Goal: Transaction & Acquisition: Purchase product/service

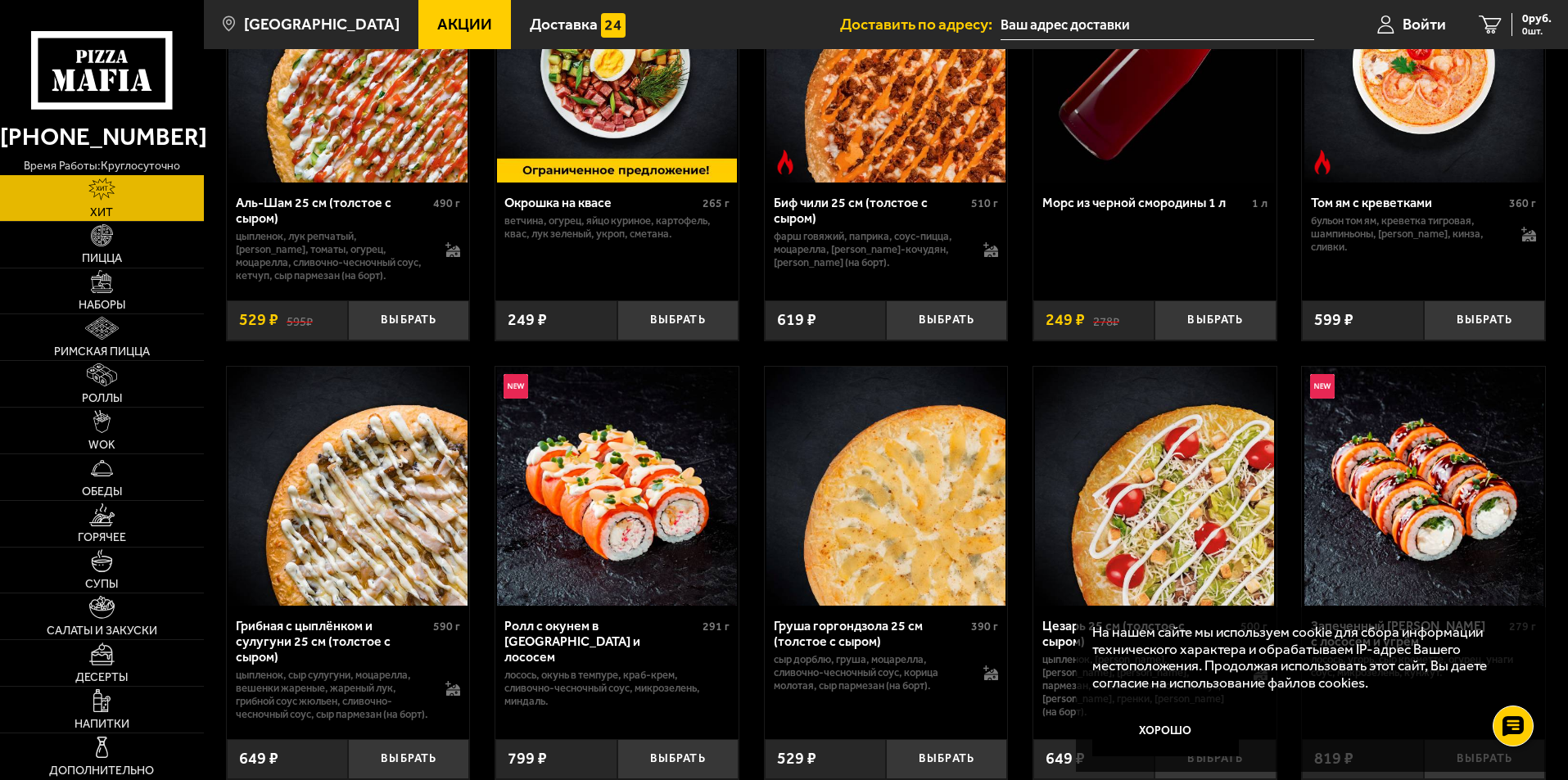
scroll to position [246, 0]
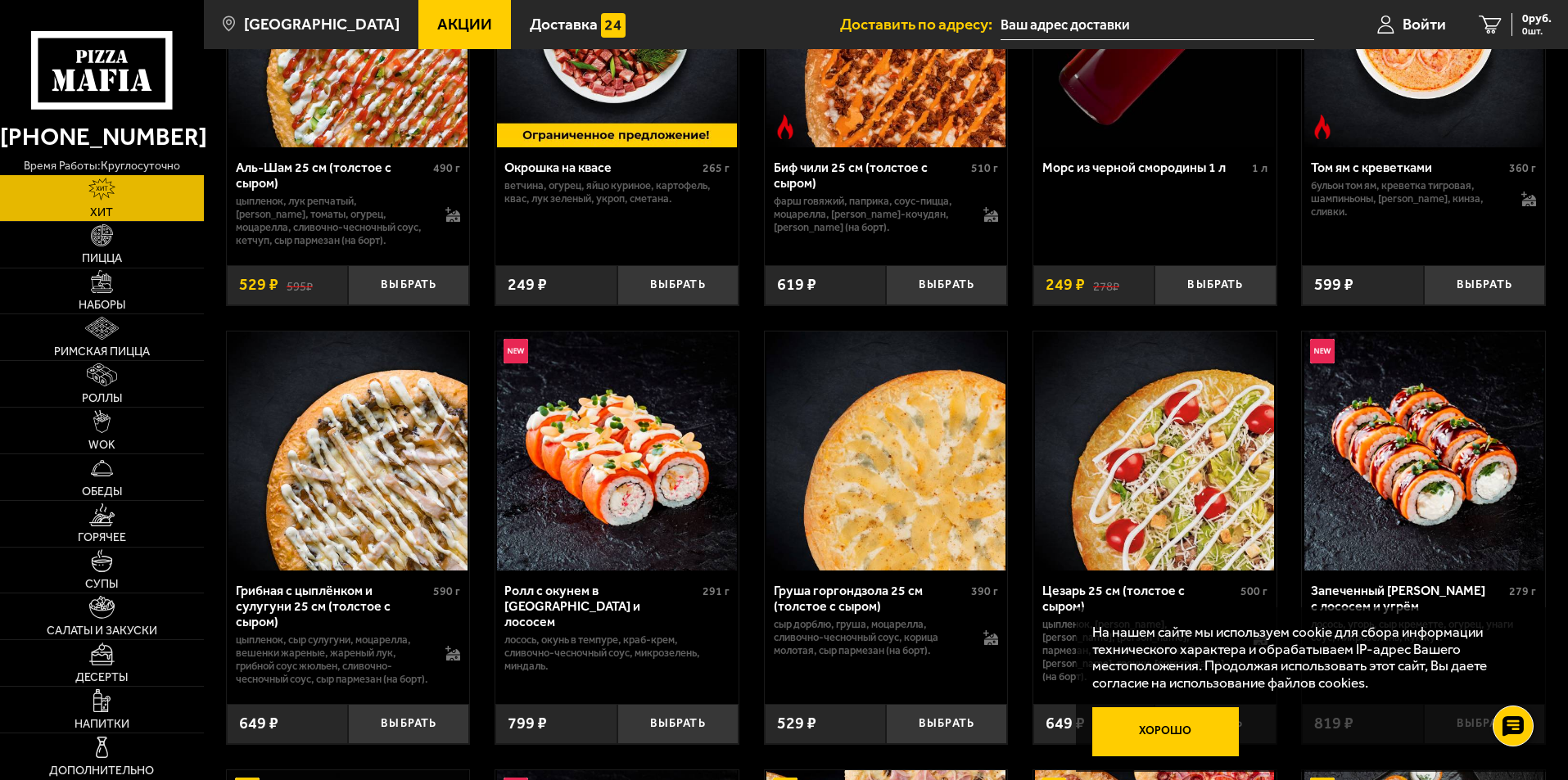
click at [1170, 734] on button "Хорошо" at bounding box center [1166, 732] width 147 height 49
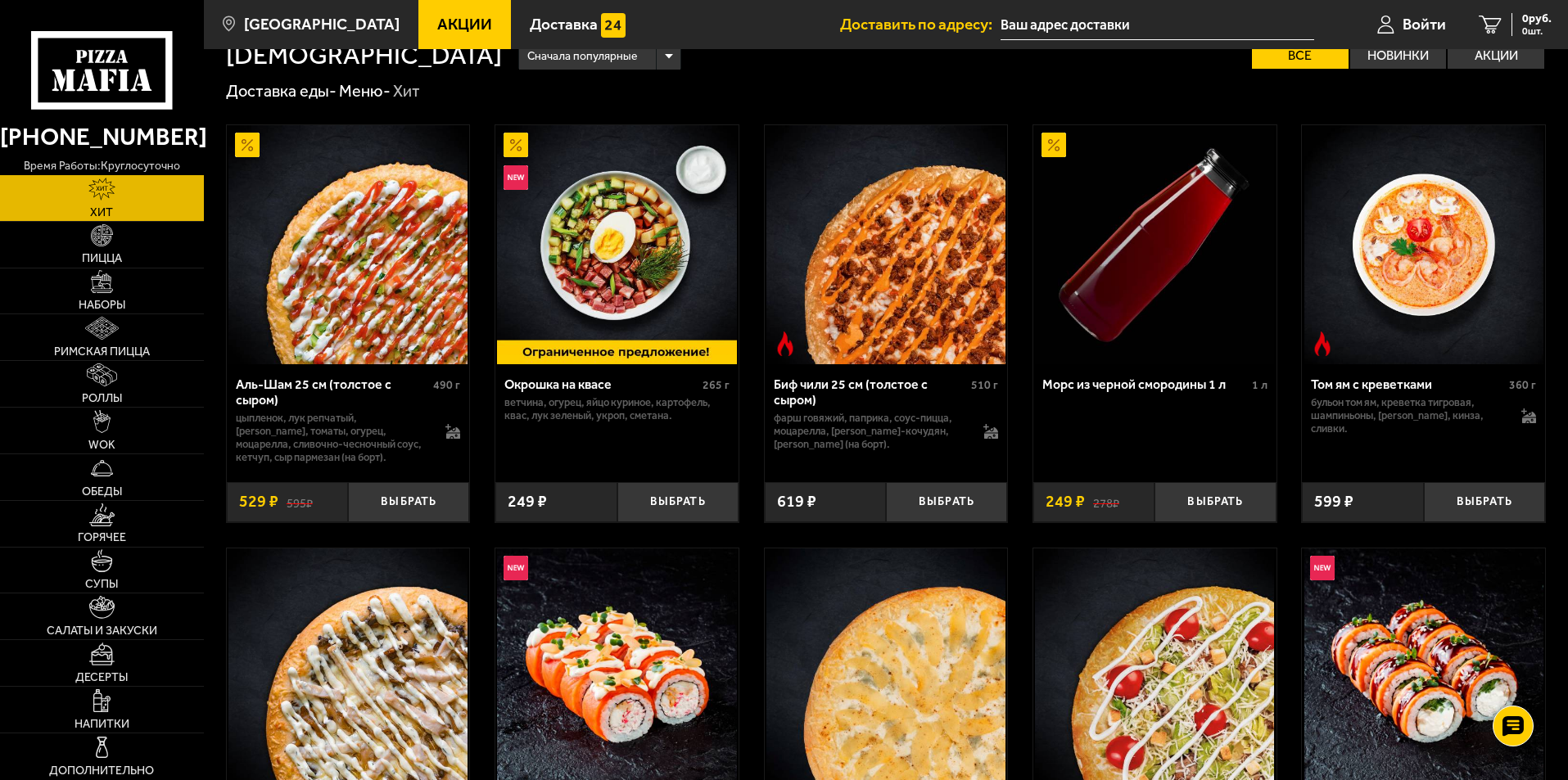
scroll to position [0, 0]
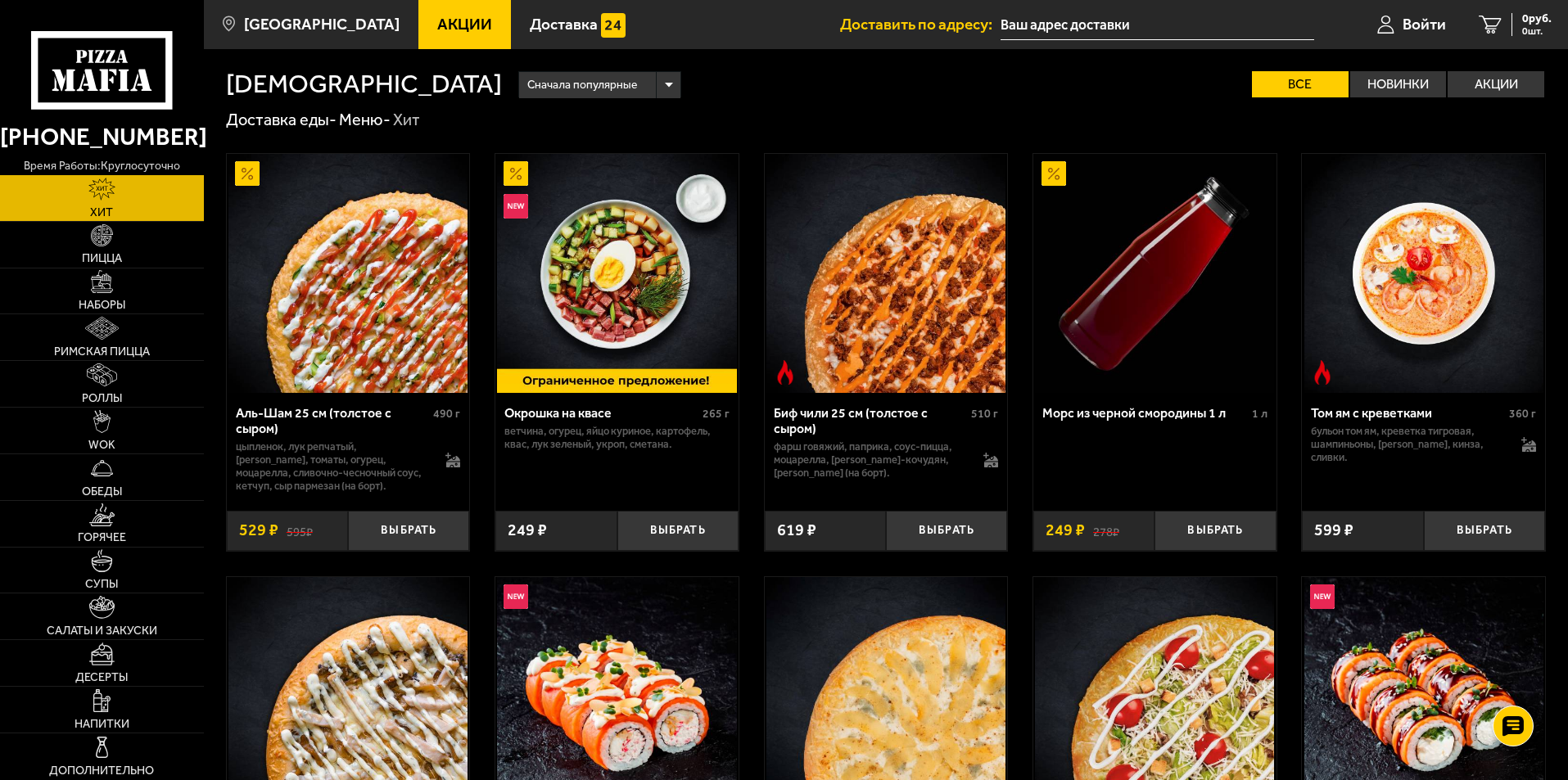
click at [519, 80] on div "Сначала популярные" at bounding box center [600, 84] width 162 height 26
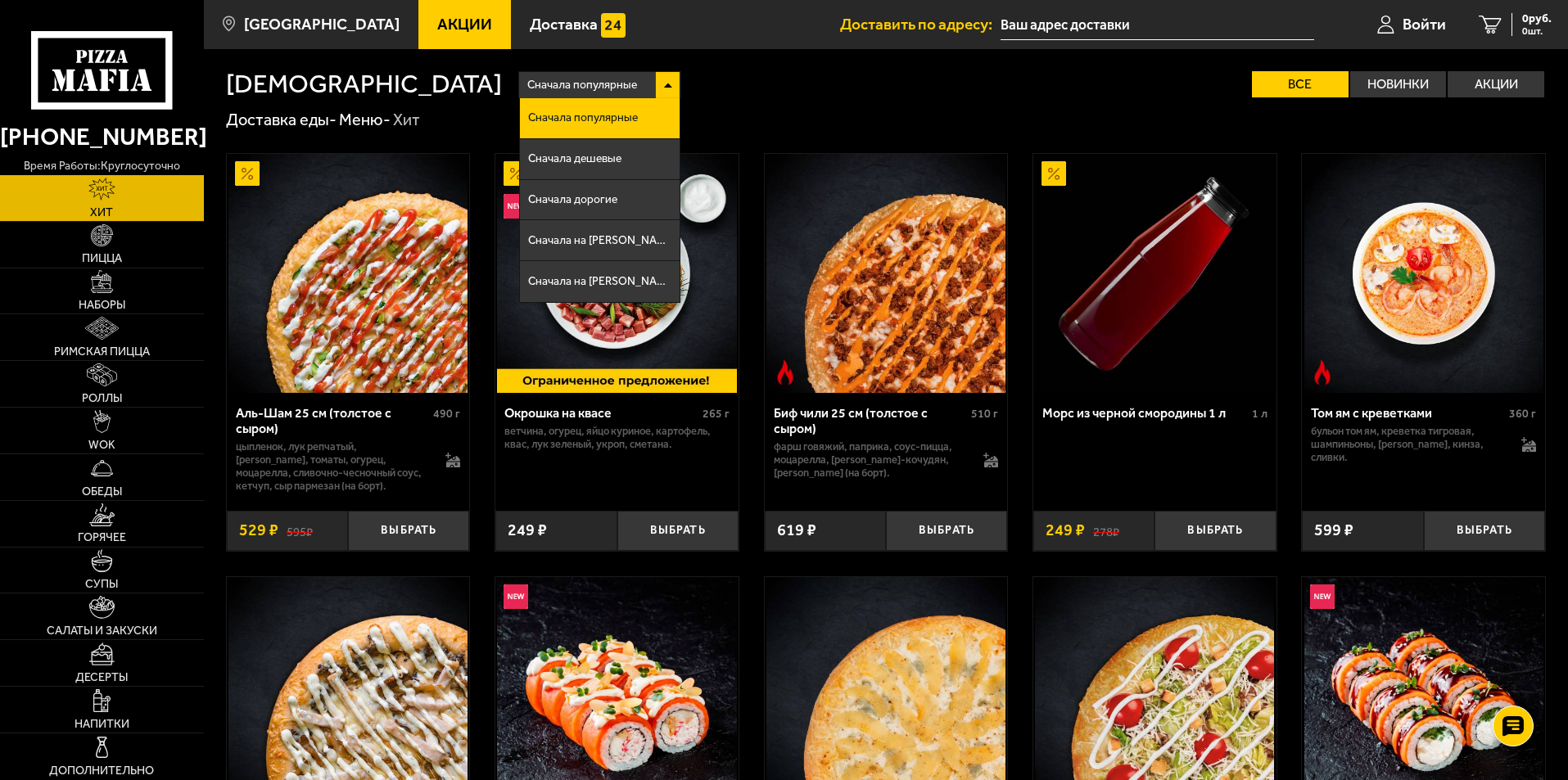
click at [519, 80] on div "Сначала популярные" at bounding box center [600, 84] width 162 height 26
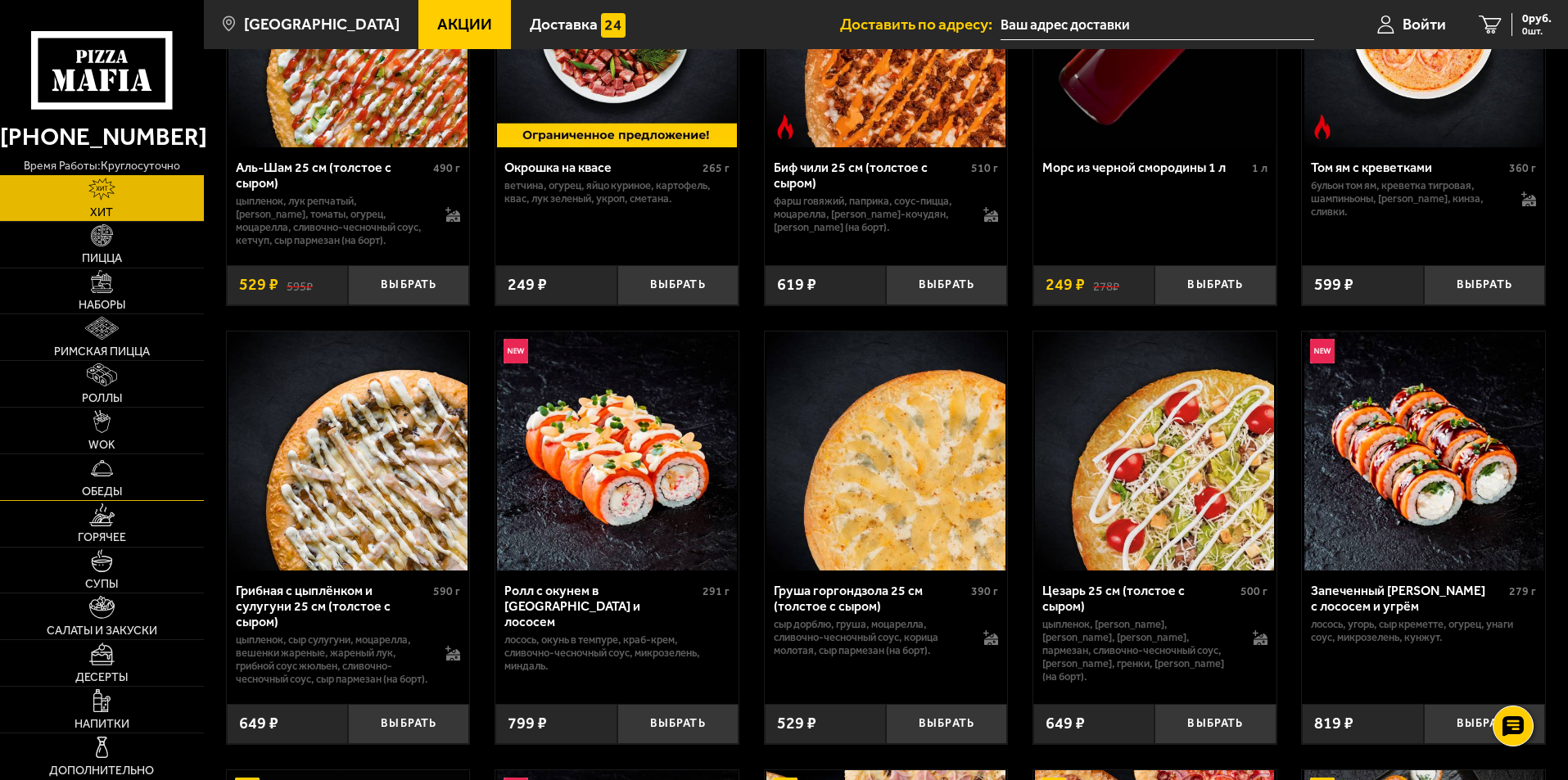
scroll to position [327, 0]
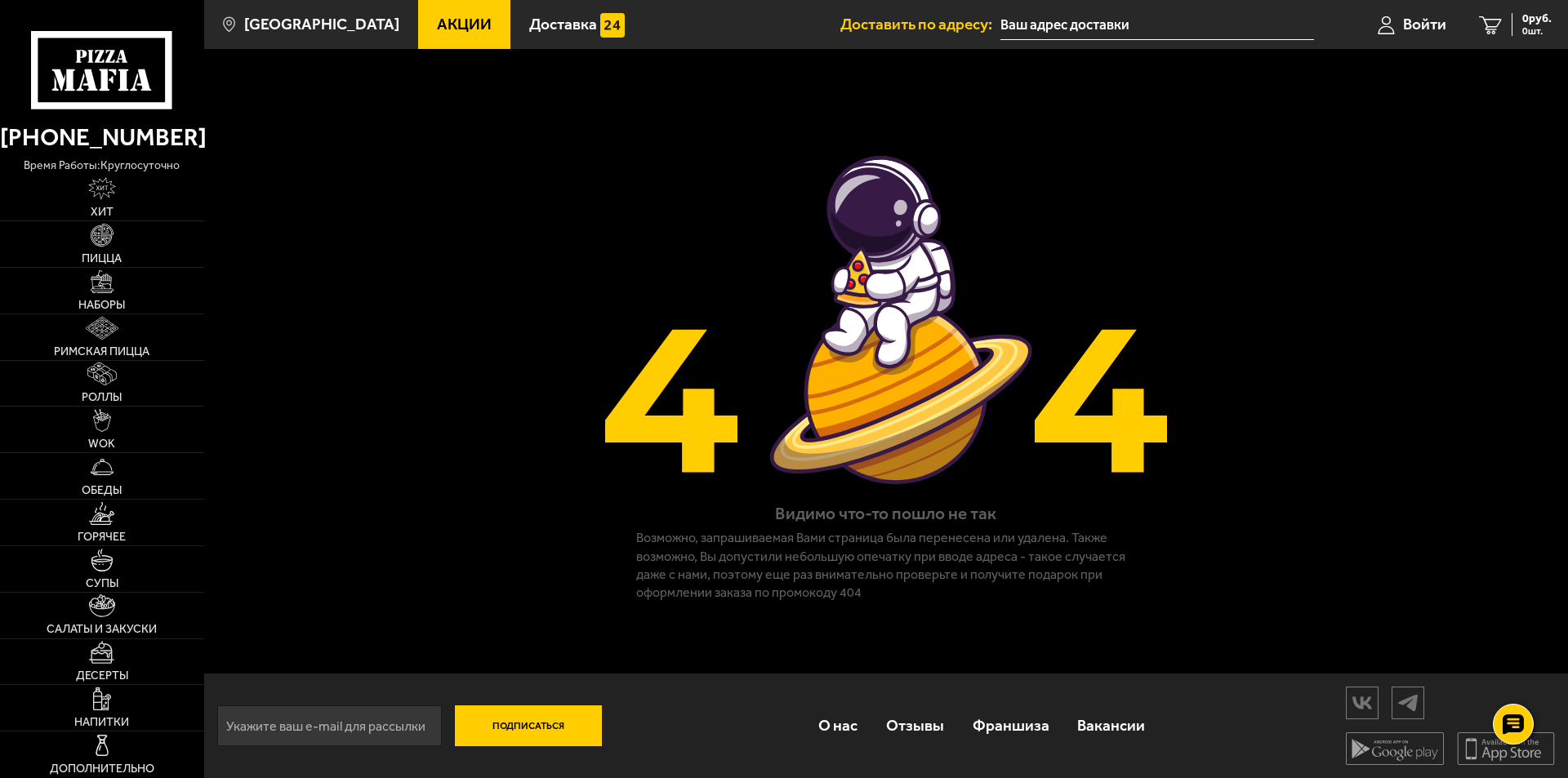
click at [454, 24] on span "Акции" at bounding box center [464, 24] width 55 height 15
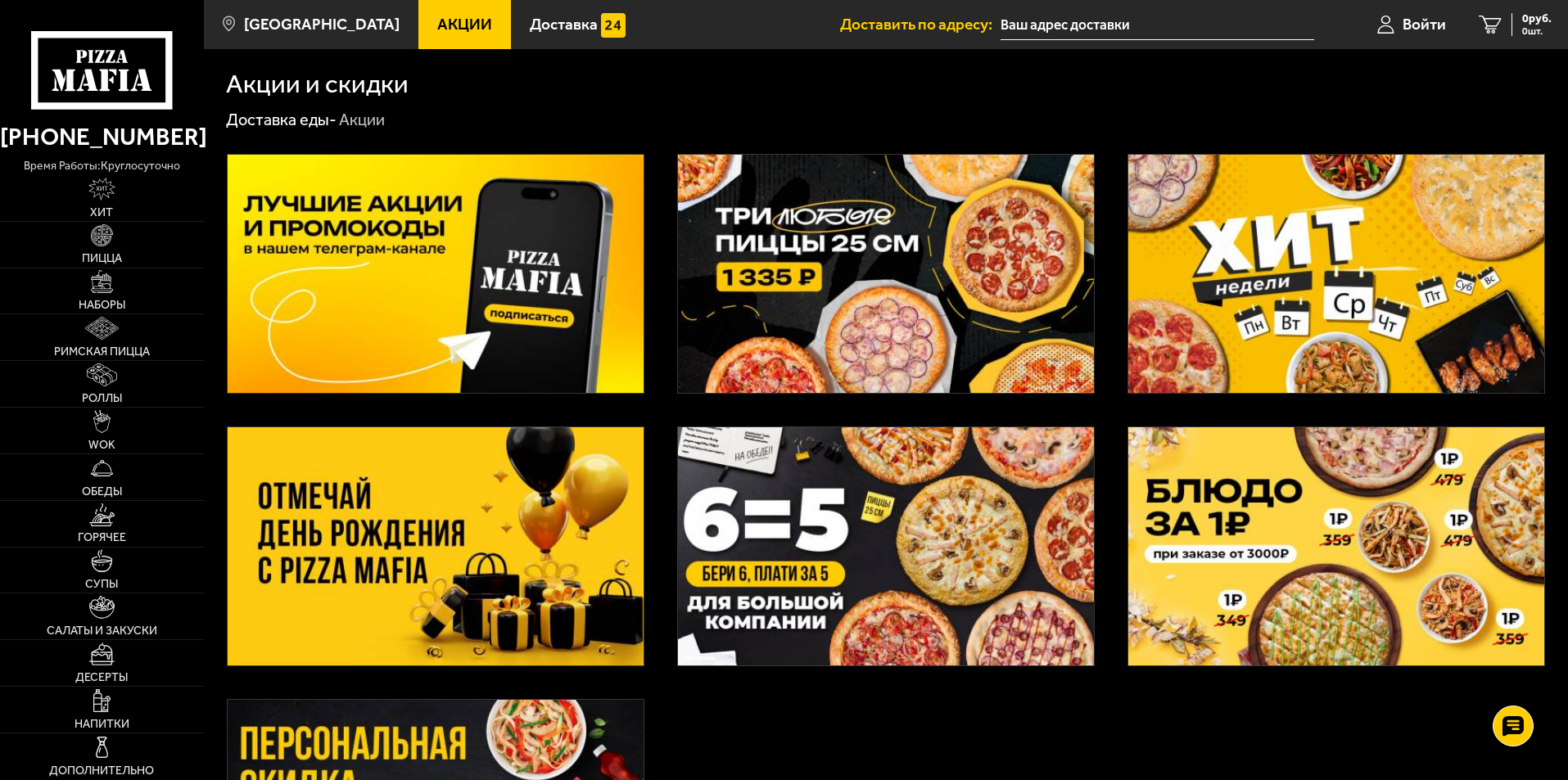
click at [886, 248] on img at bounding box center [886, 274] width 416 height 238
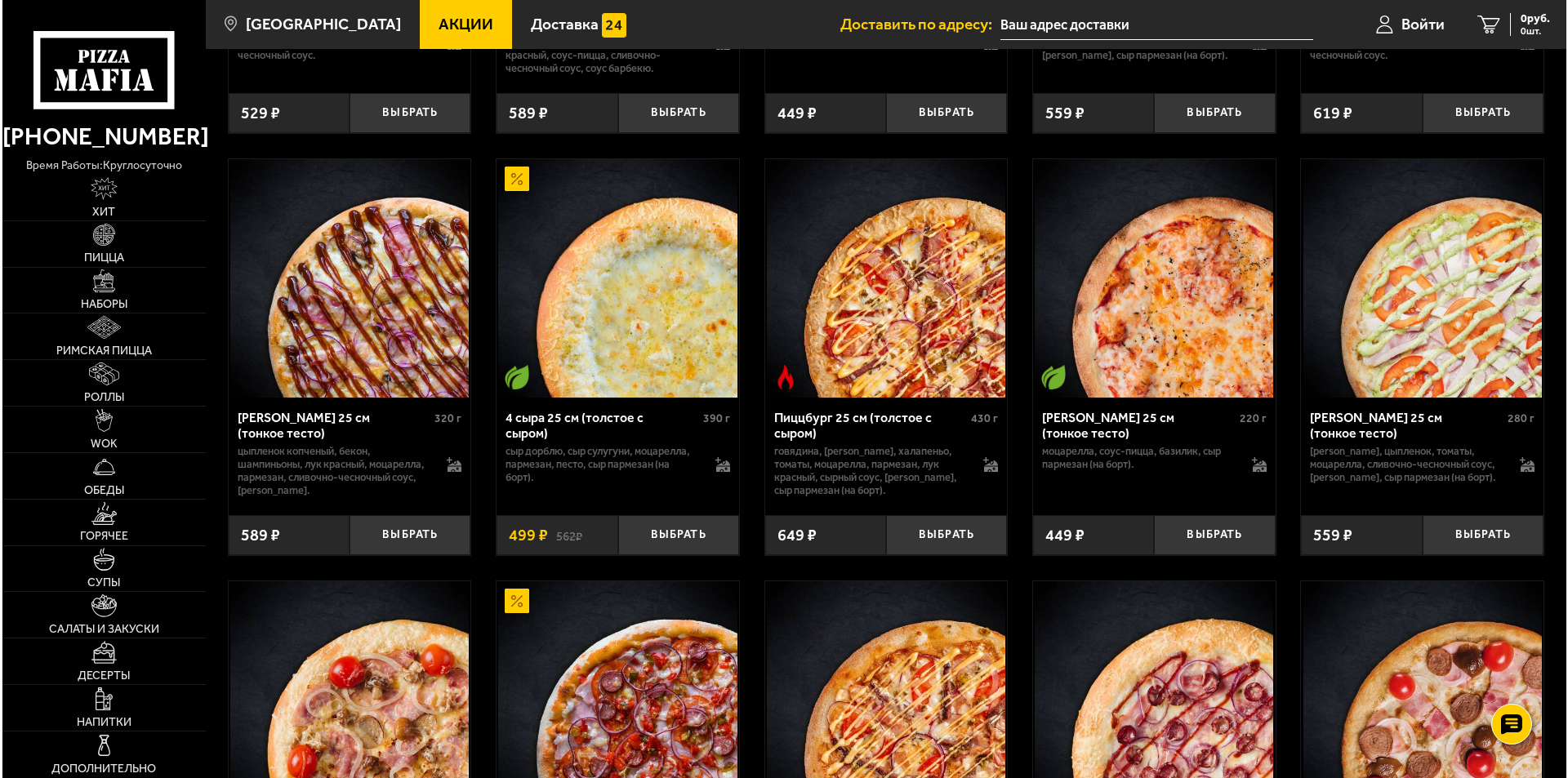
scroll to position [3921, 0]
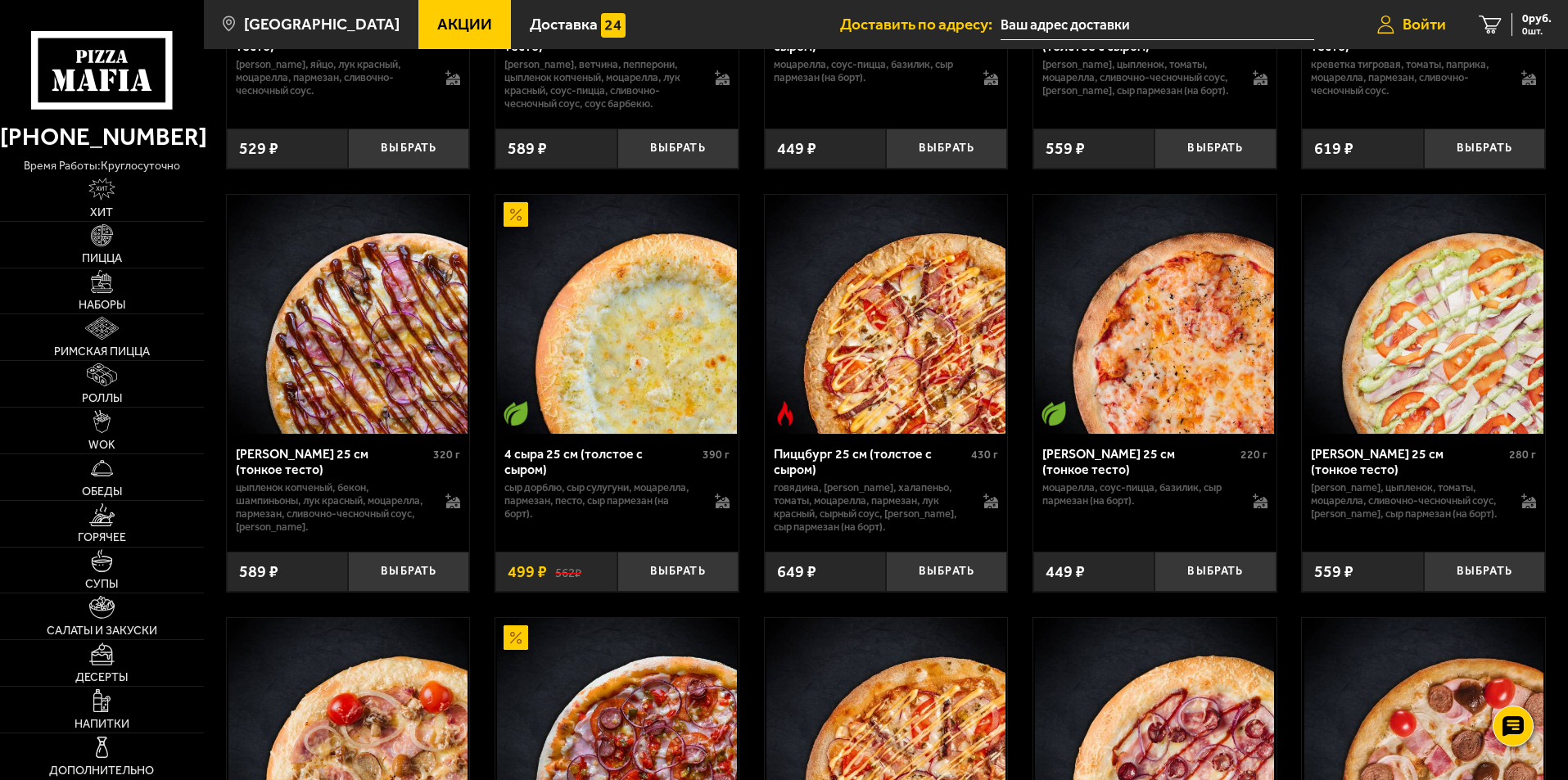
click at [1422, 27] on span "Войти" at bounding box center [1424, 24] width 44 height 15
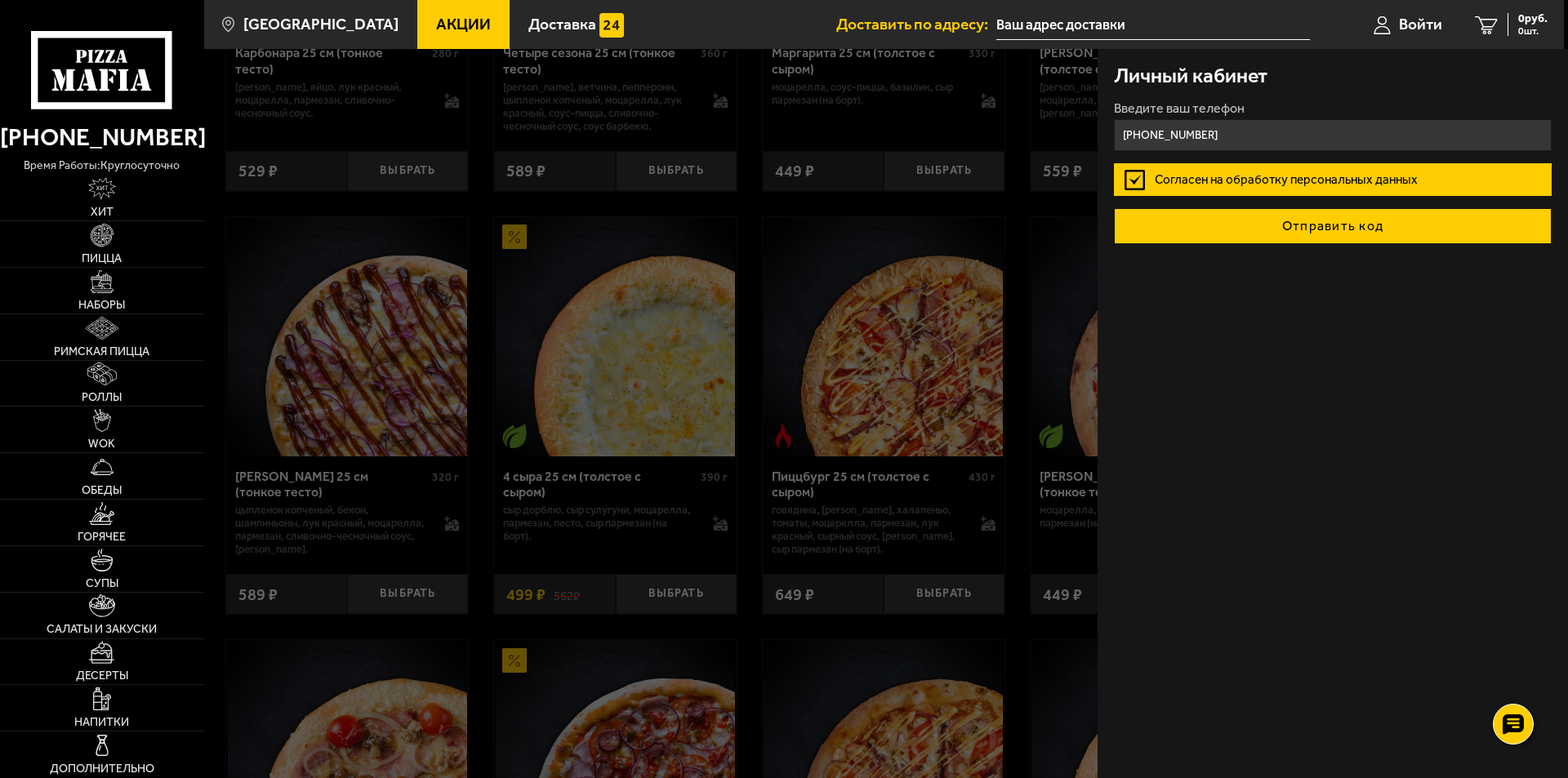
type input "[PHONE_NUMBER]"
click at [1327, 220] on button "Отправить код" at bounding box center [1333, 226] width 438 height 36
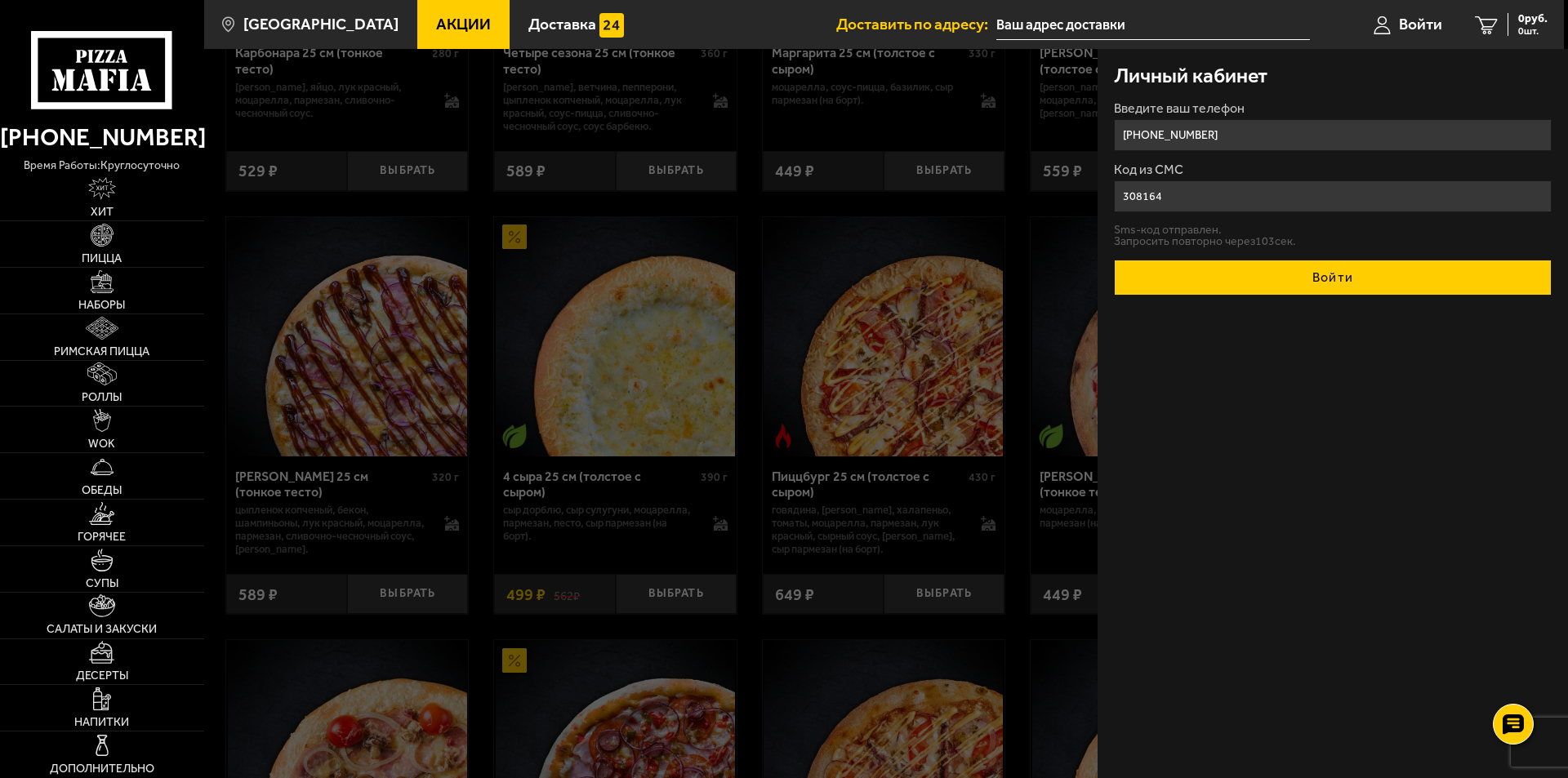
type input "308164"
click at [1334, 281] on button "Войти" at bounding box center [1333, 277] width 438 height 36
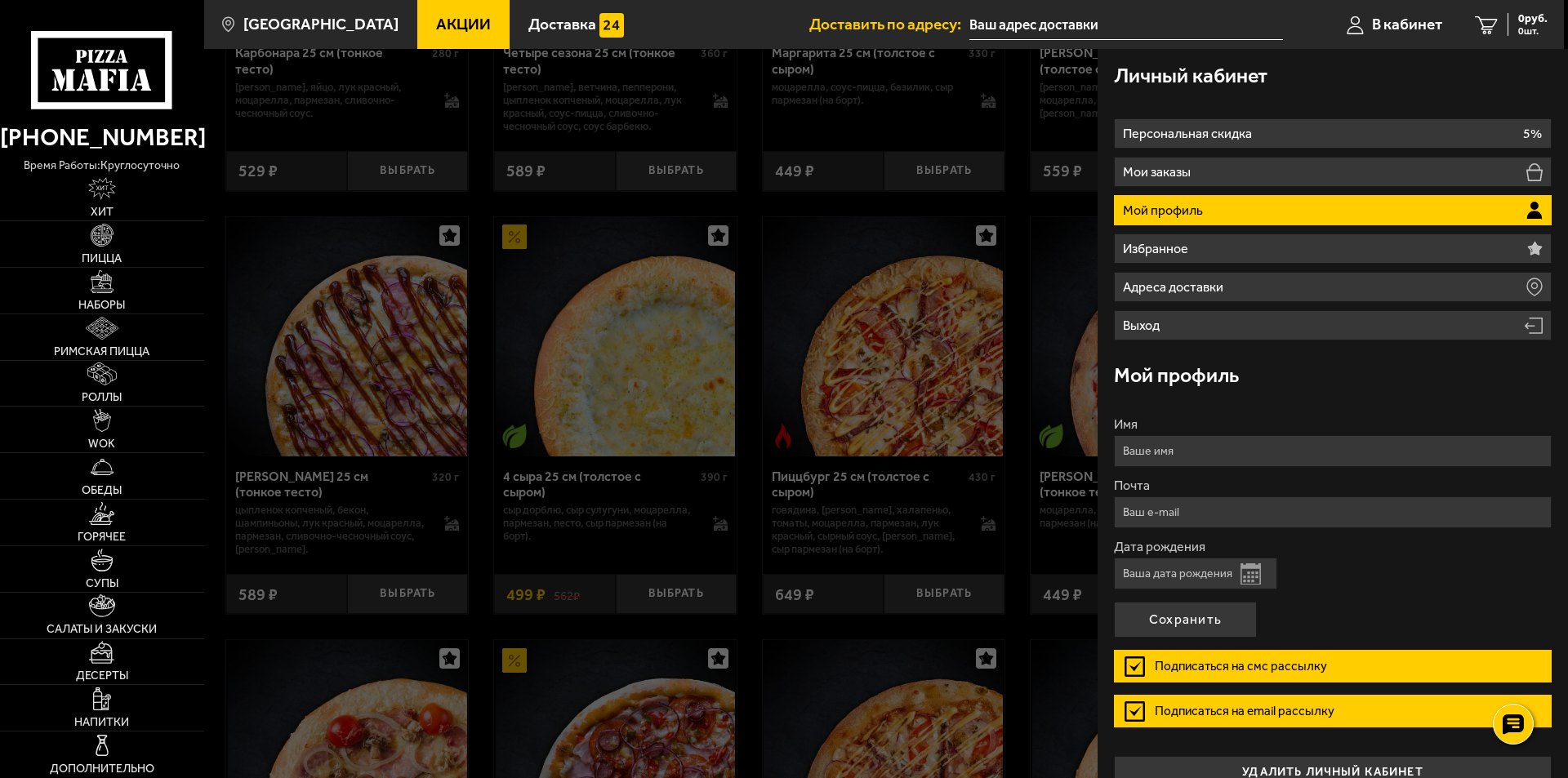
click at [1197, 447] on input "Имя" at bounding box center [1333, 451] width 438 height 32
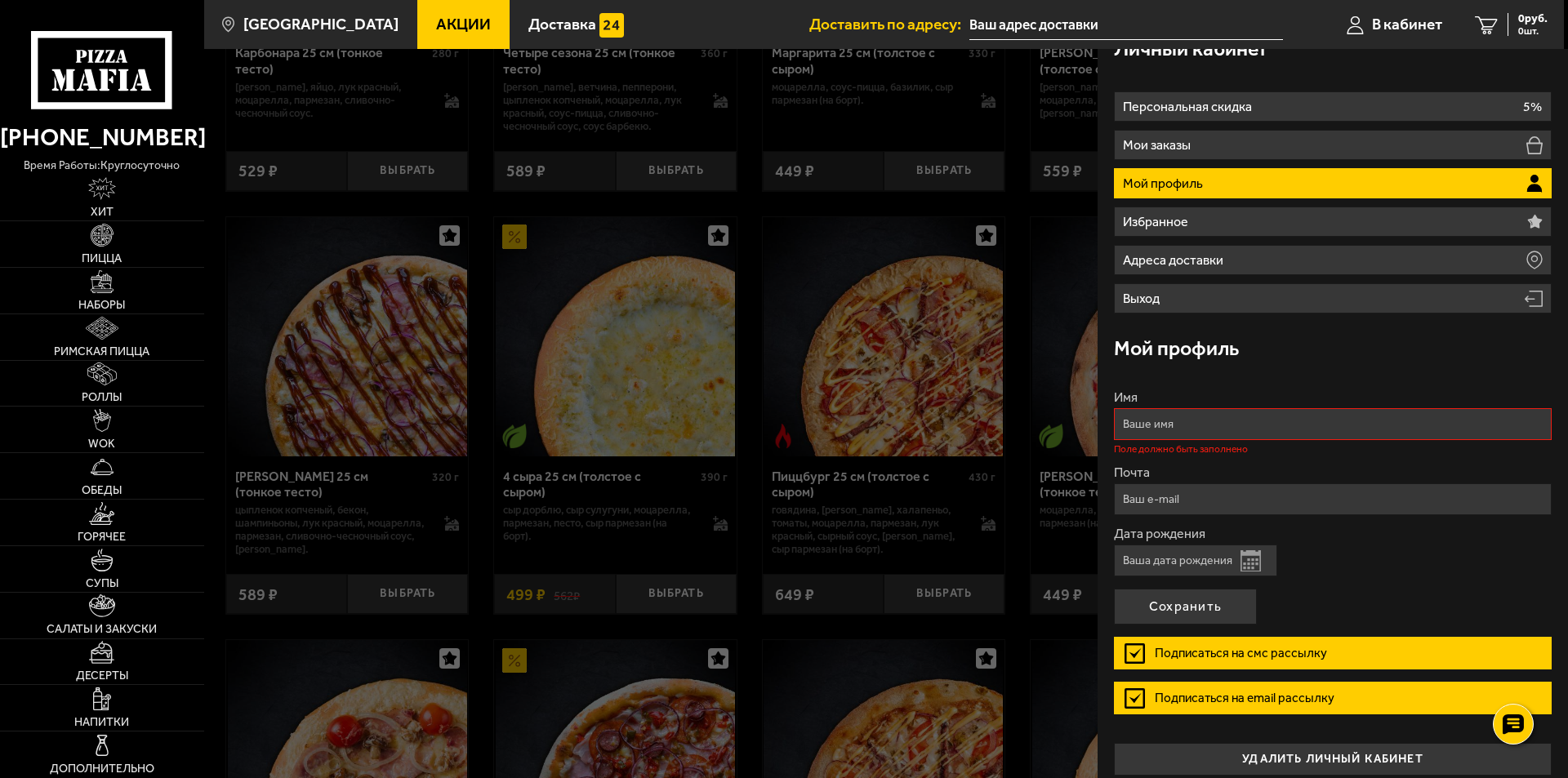
click at [1138, 635] on form "Имя Поле должно быть заполнено Почта Дата рождения Открыть календарь Подписатьс…" at bounding box center [1333, 559] width 438 height 336
click at [1152, 424] on input "Имя" at bounding box center [1333, 424] width 438 height 32
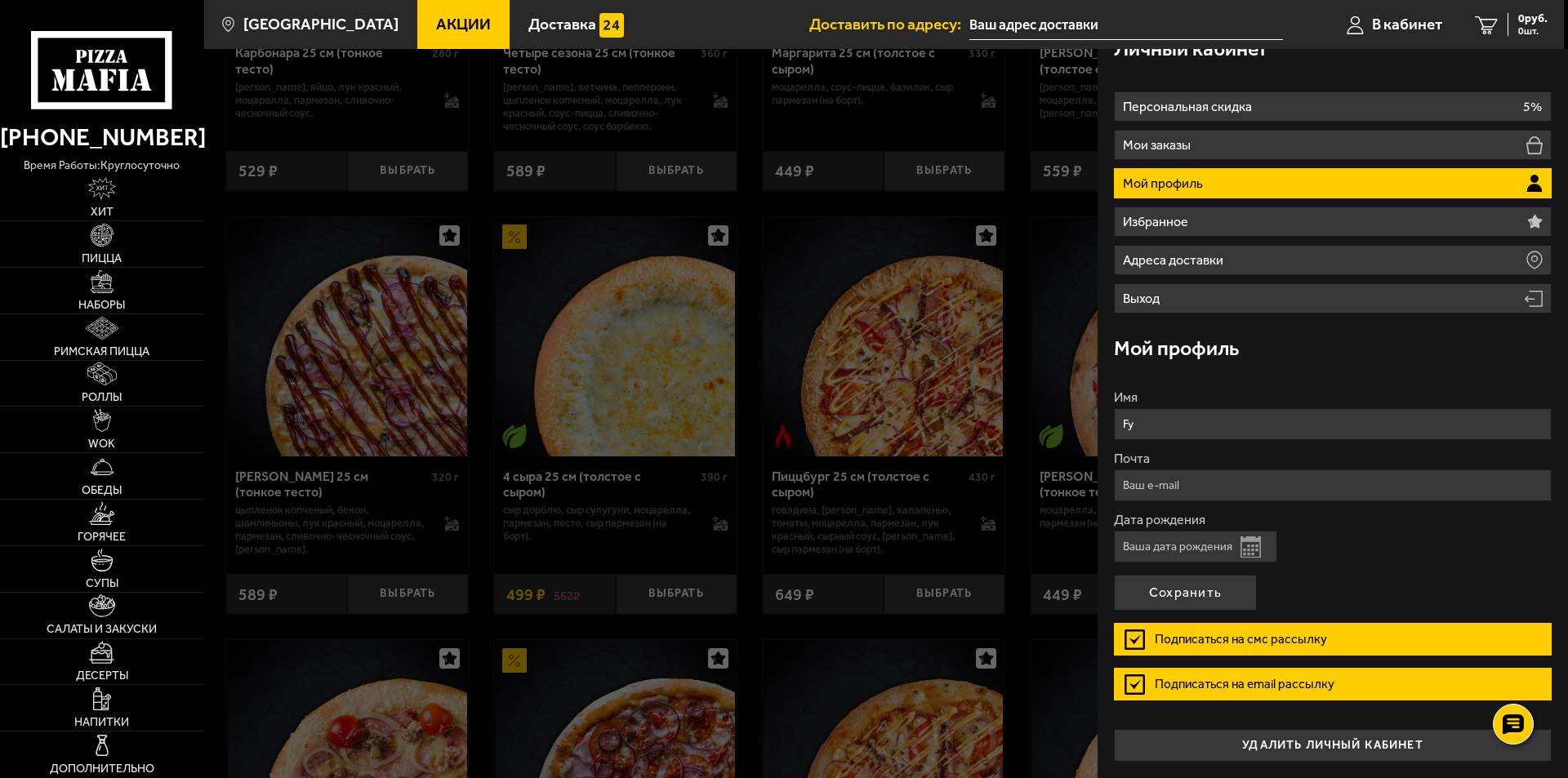
type input "F"
type input "[PERSON_NAME]"
drag, startPoint x: 1133, startPoint y: 635, endPoint x: 1131, endPoint y: 649, distance: 14.1
click at [1133, 635] on label "Подписаться на смс рассылку" at bounding box center [1333, 640] width 438 height 33
click at [0, 0] on input "Подписаться на смс рассылку" at bounding box center [0, 0] width 0 height 0
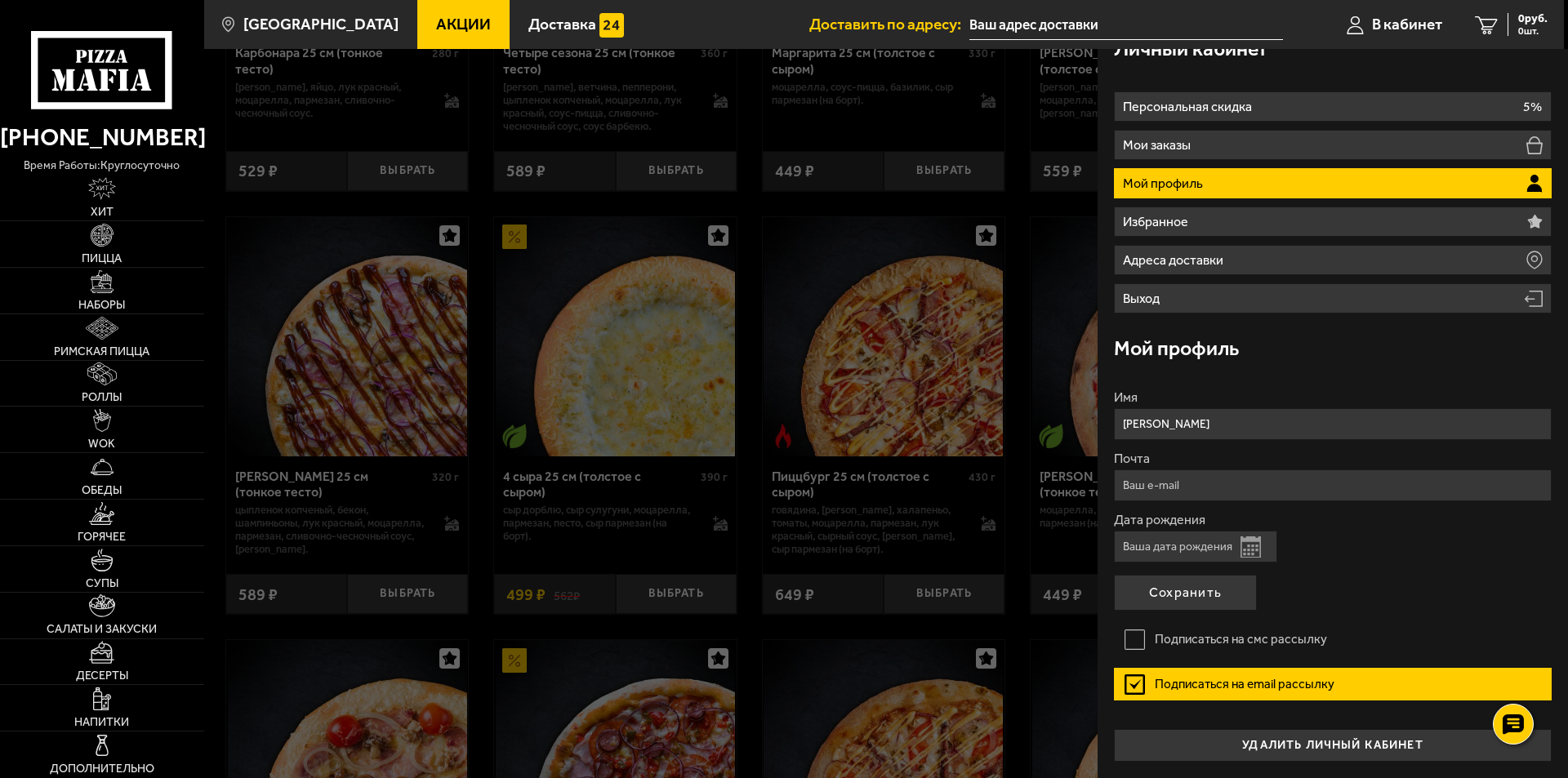
click at [1134, 679] on label "Подписаться на email рассылку" at bounding box center [1333, 684] width 438 height 33
click at [0, 0] on input "Подписаться на email рассылку" at bounding box center [0, 0] width 0 height 0
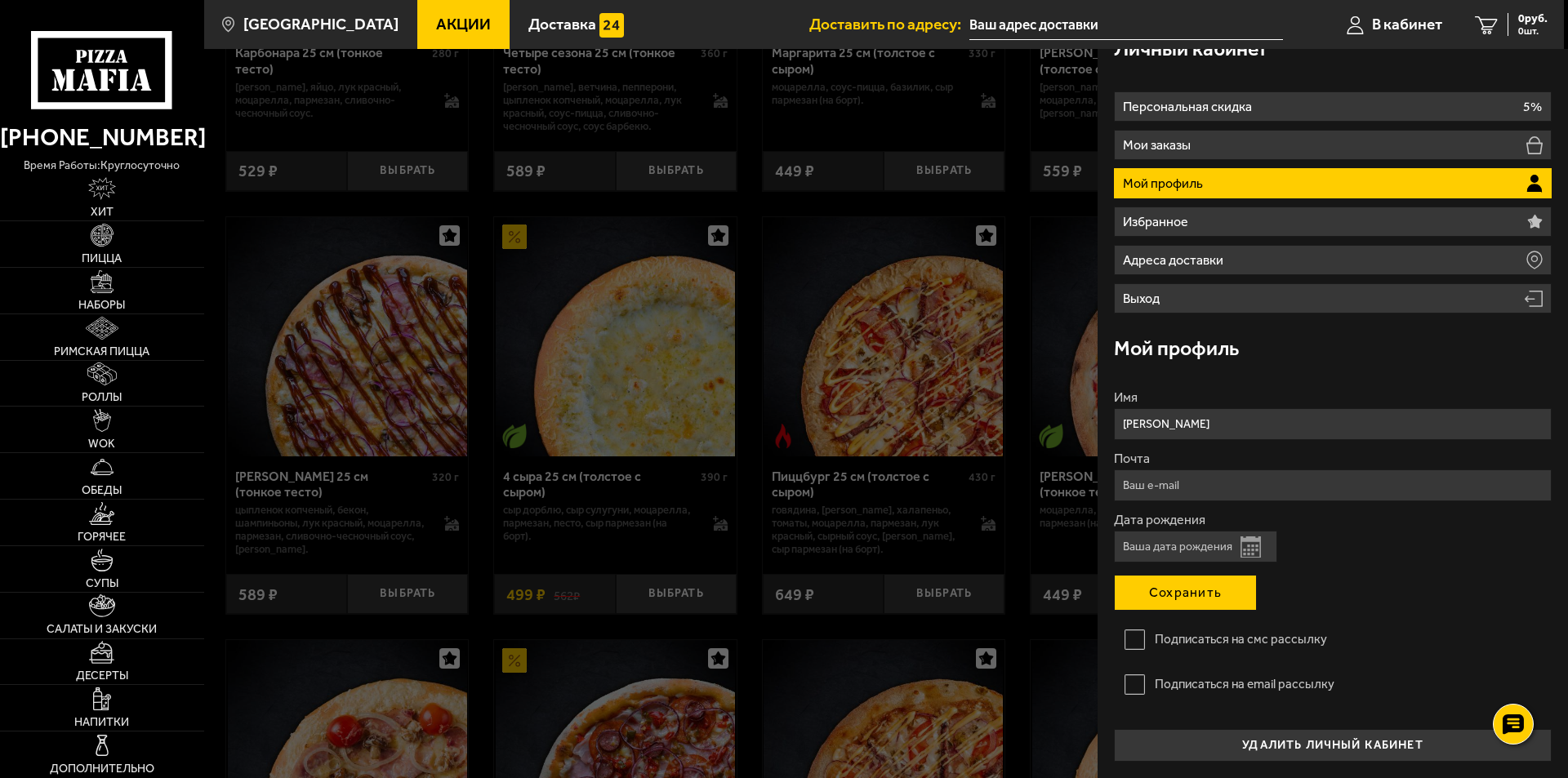
click at [1179, 585] on button "Сохранить" at bounding box center [1185, 593] width 143 height 36
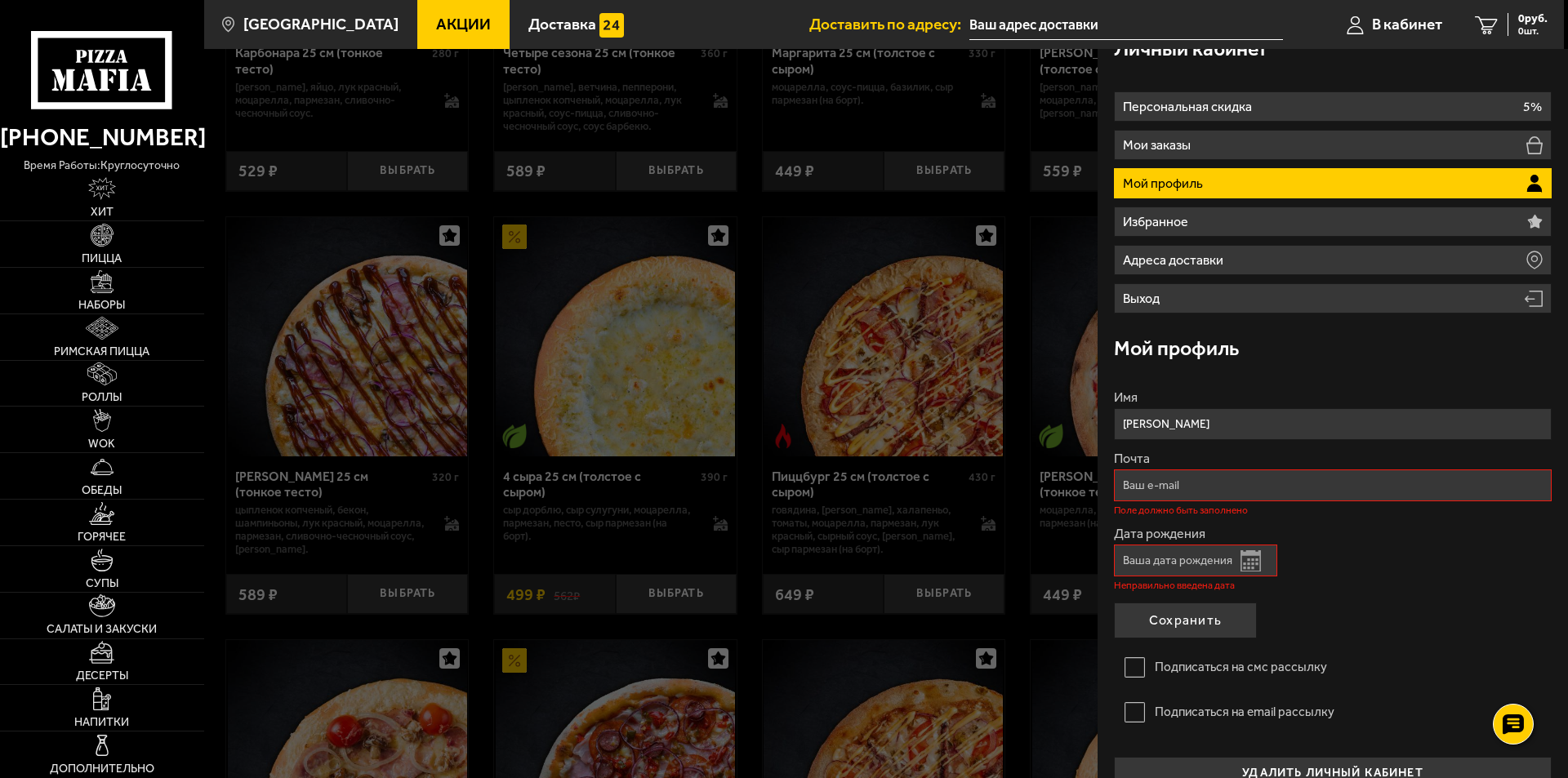
click at [1189, 556] on input "Дата рождения" at bounding box center [1195, 560] width 163 height 32
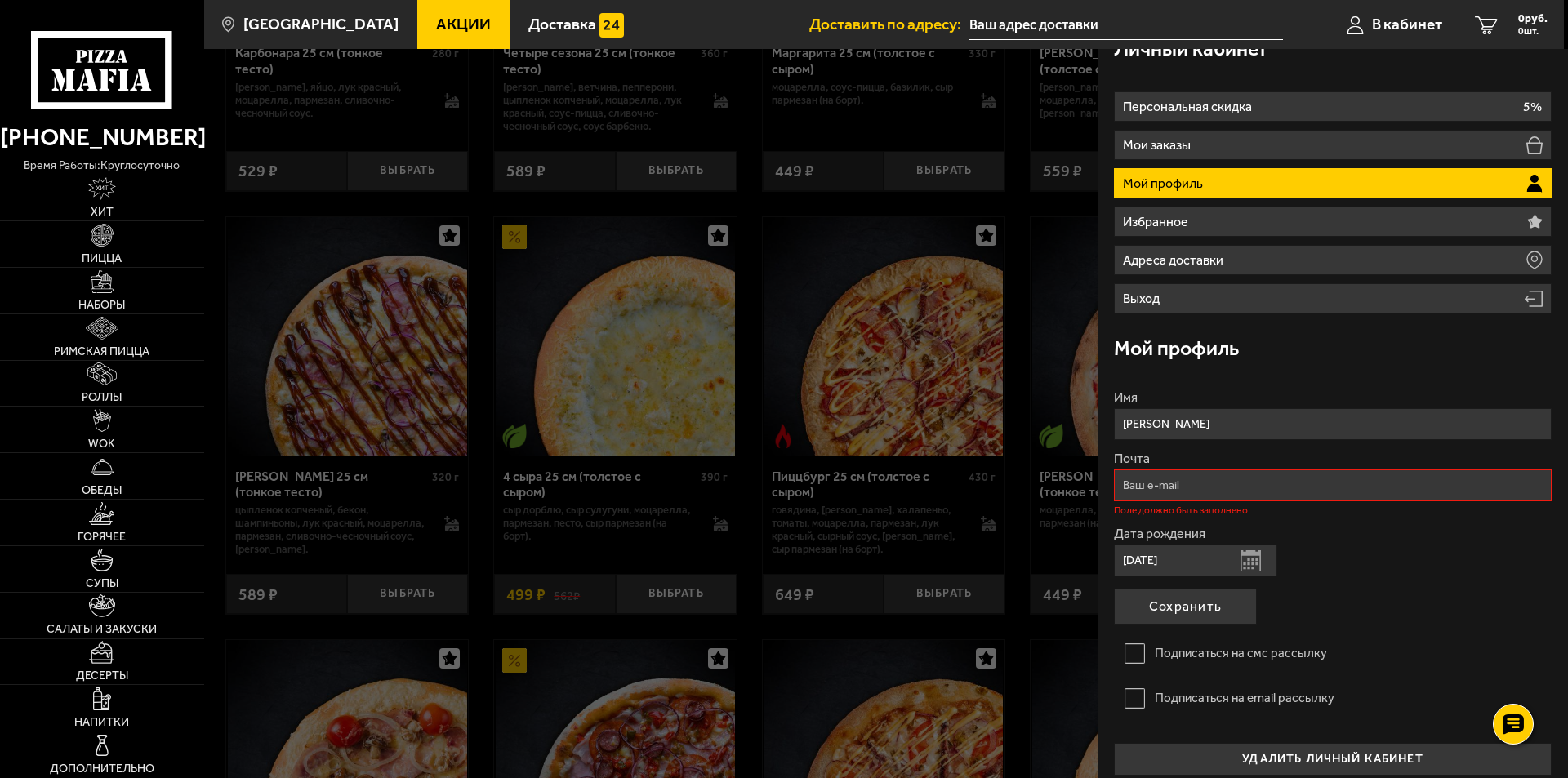
type input "[DATE]"
click at [1187, 484] on input "Почта" at bounding box center [1333, 486] width 438 height 32
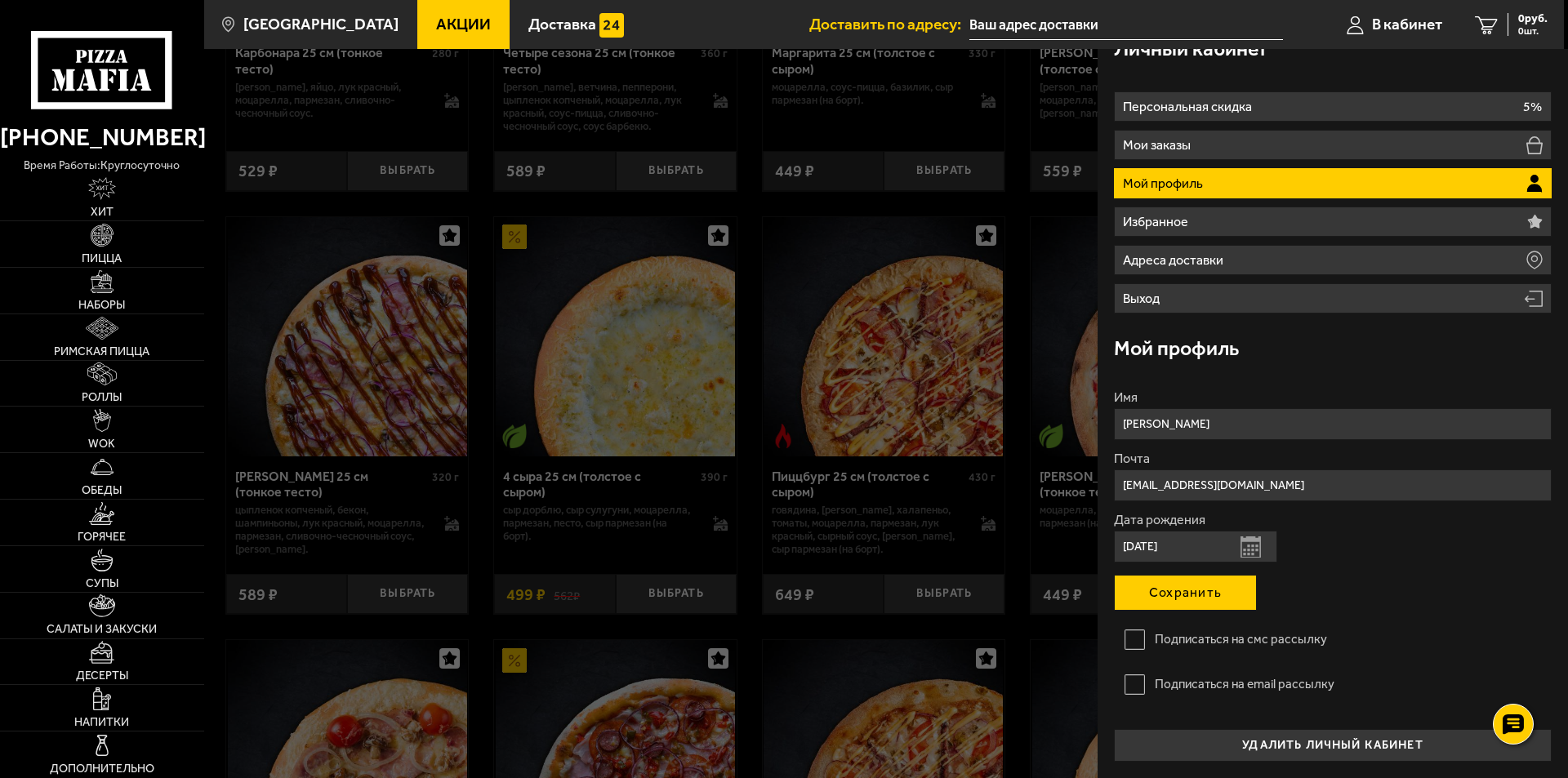
type input "[EMAIL_ADDRESS][DOMAIN_NAME]"
click at [1171, 590] on button "Сохранить" at bounding box center [1185, 593] width 143 height 36
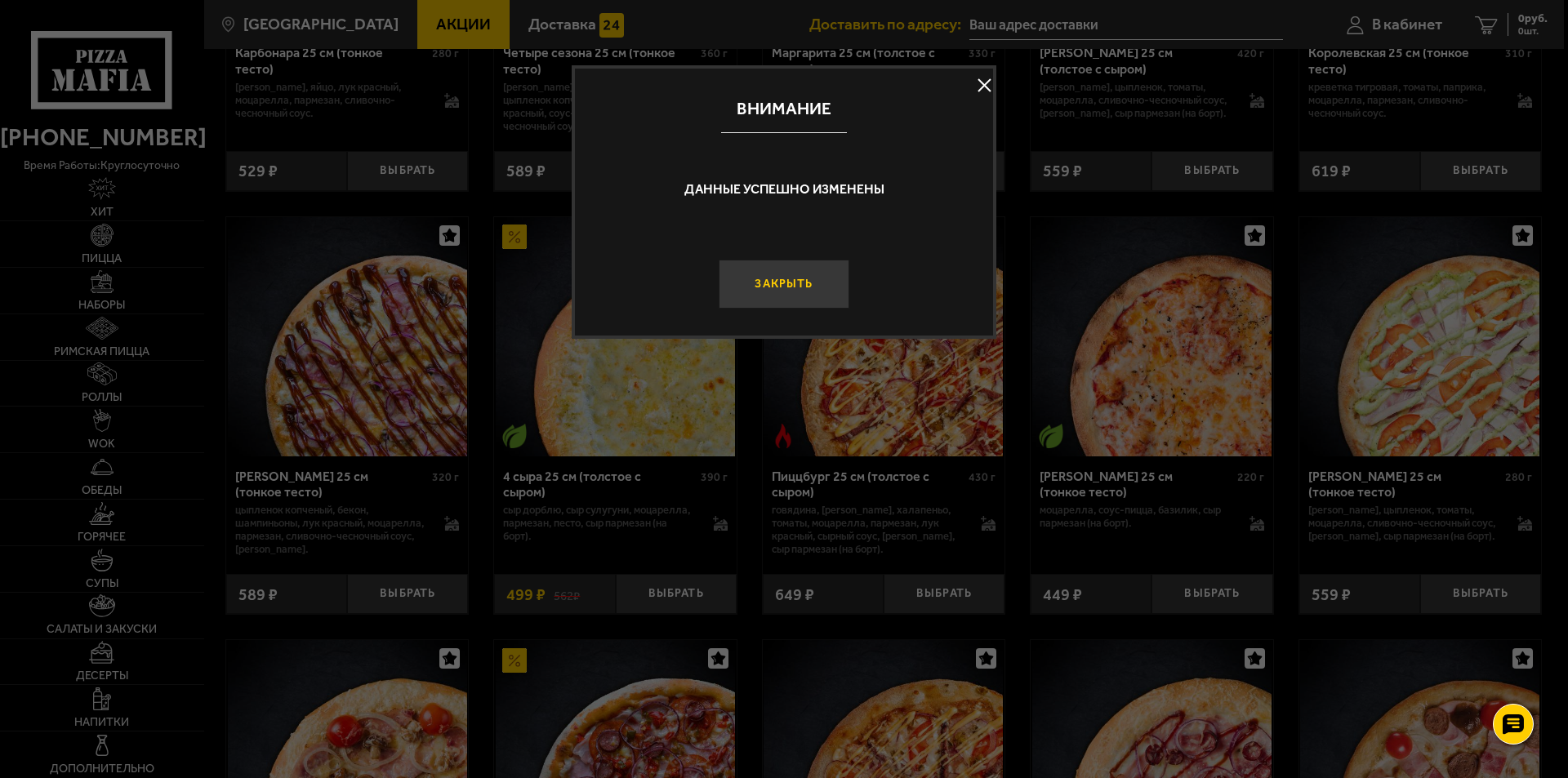
click at [810, 293] on button "Закрыть" at bounding box center [784, 284] width 130 height 49
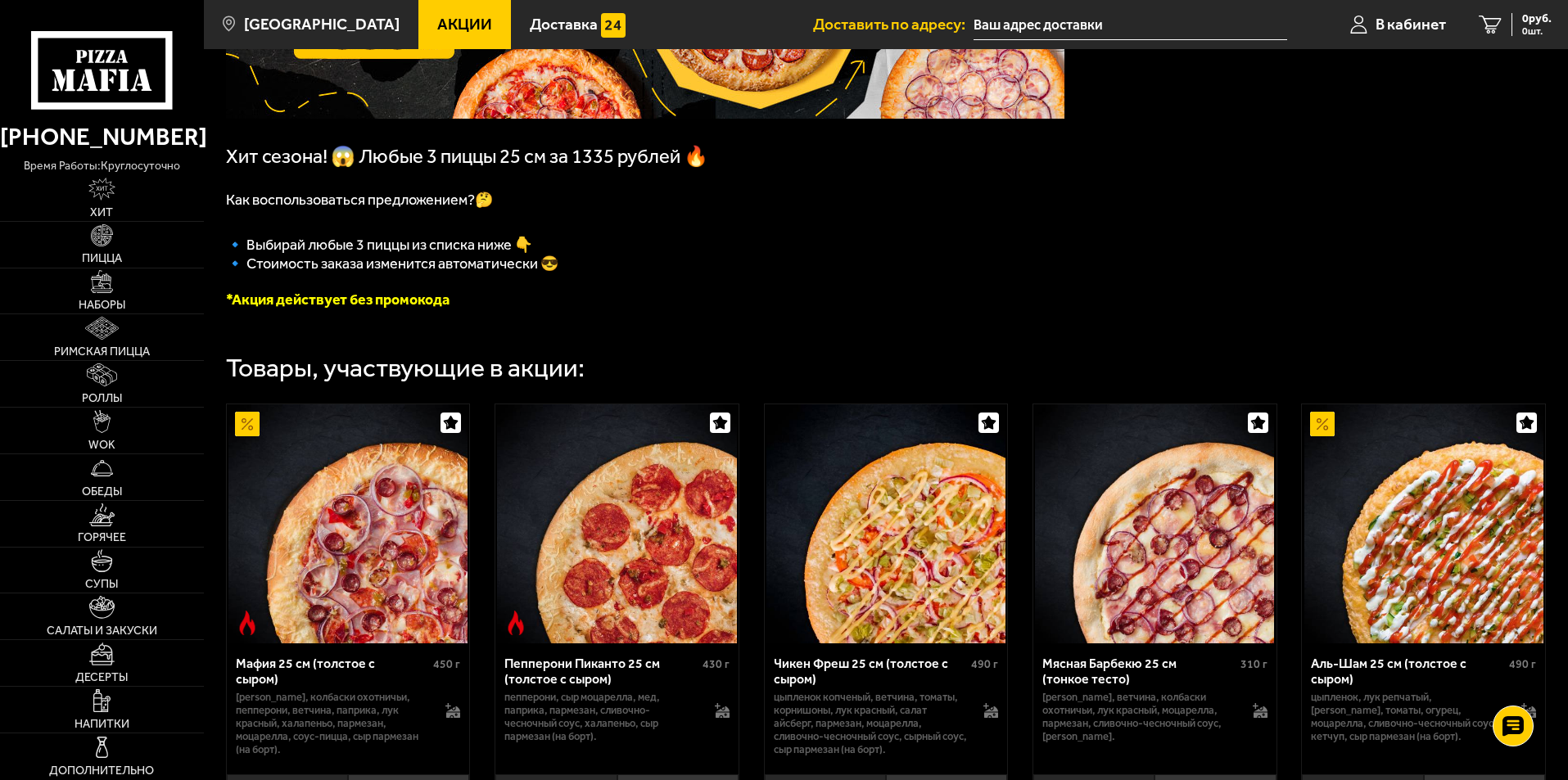
scroll to position [246, 0]
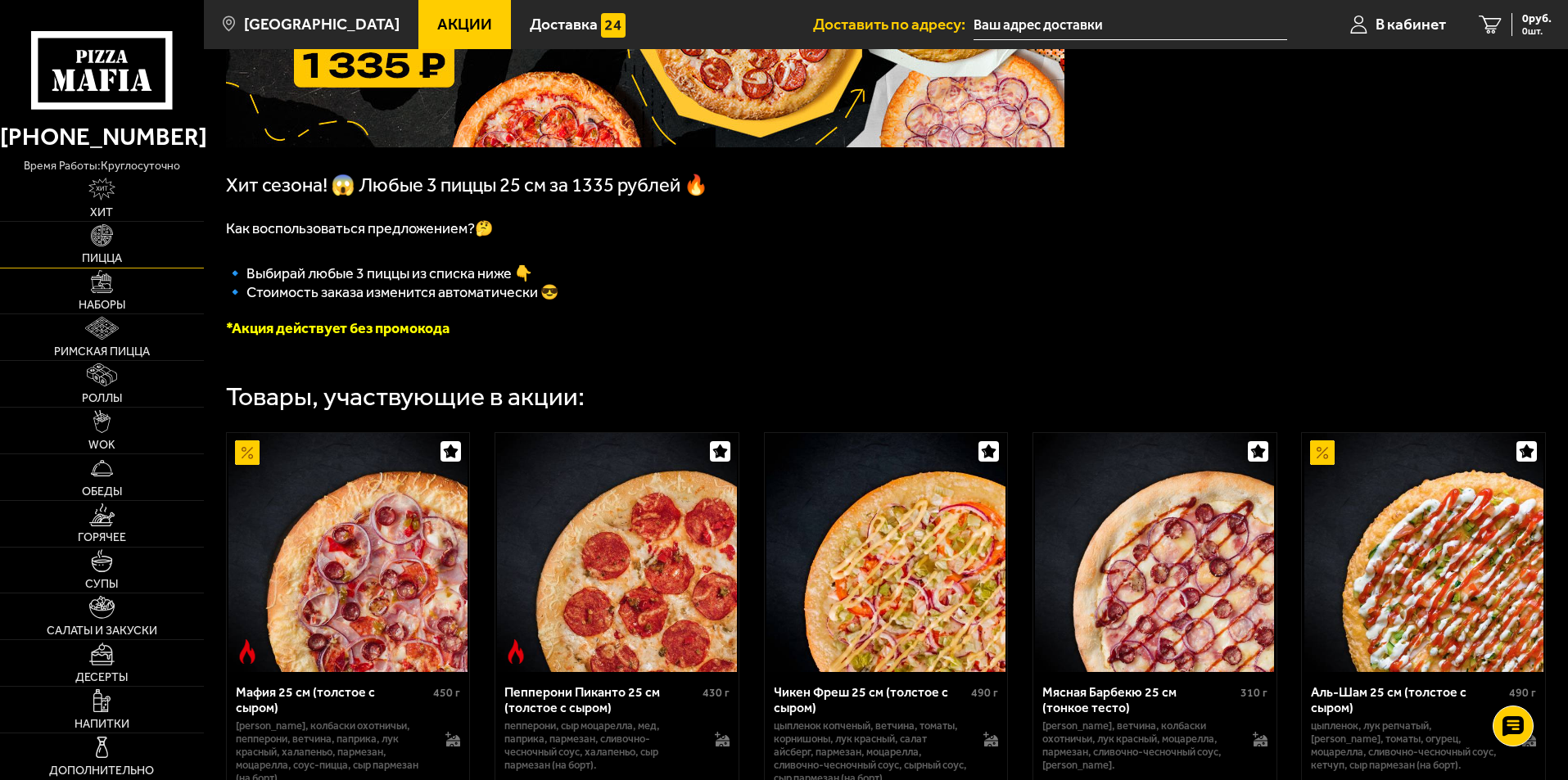
click at [114, 230] on link "Пицца" at bounding box center [102, 244] width 204 height 45
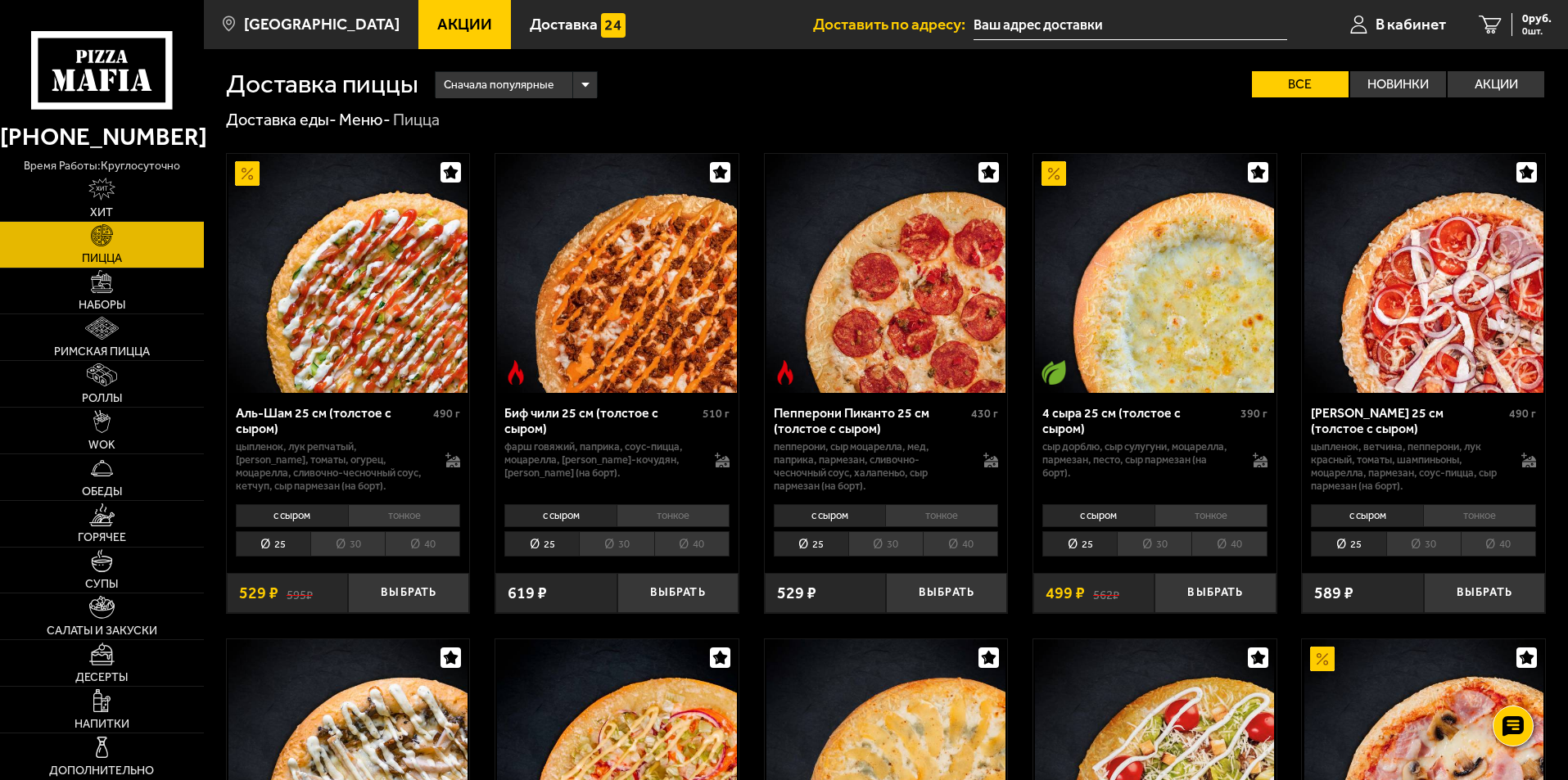
click at [437, 17] on span "Акции" at bounding box center [464, 24] width 55 height 15
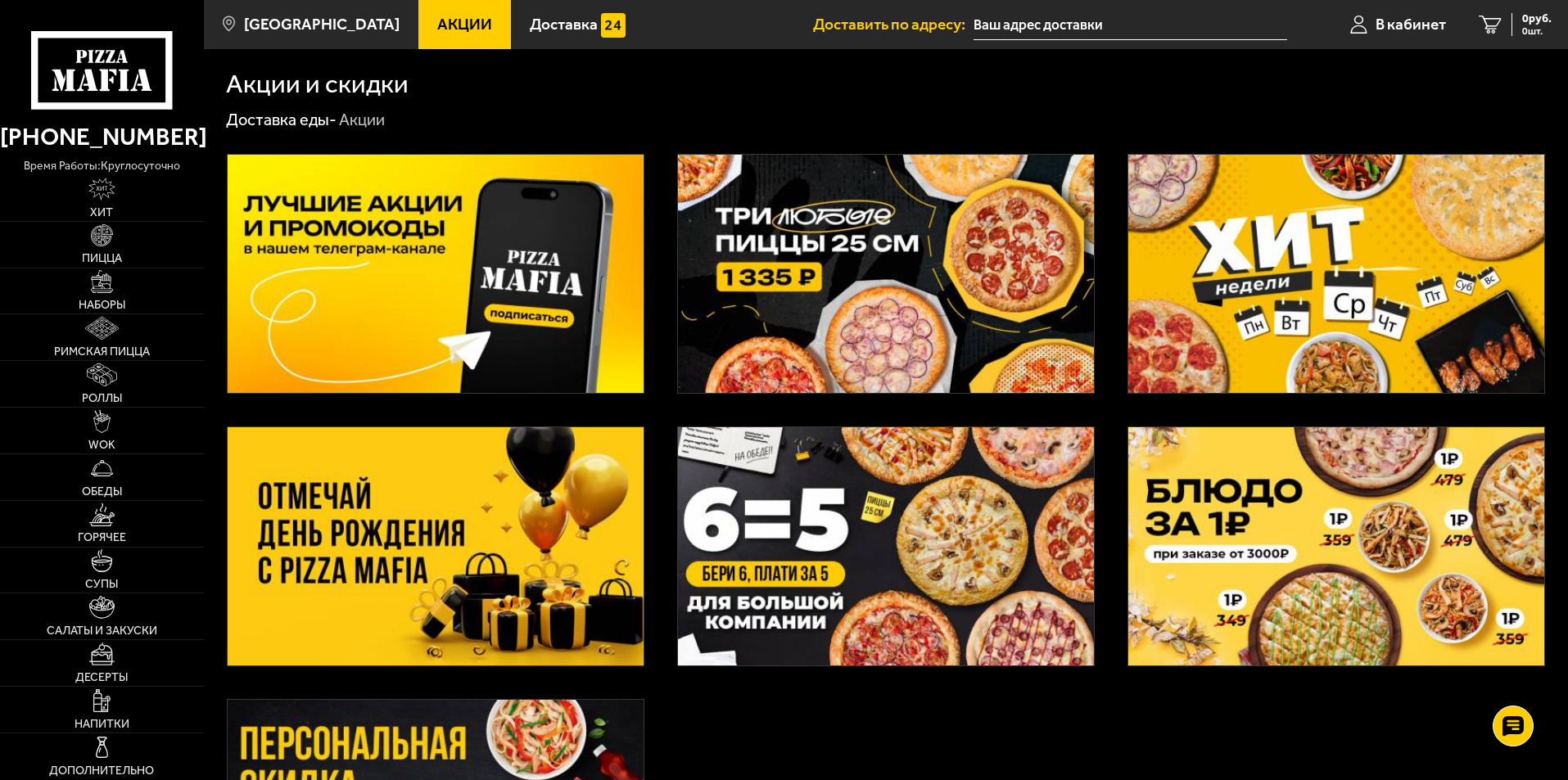
click at [852, 244] on img at bounding box center [886, 274] width 416 height 238
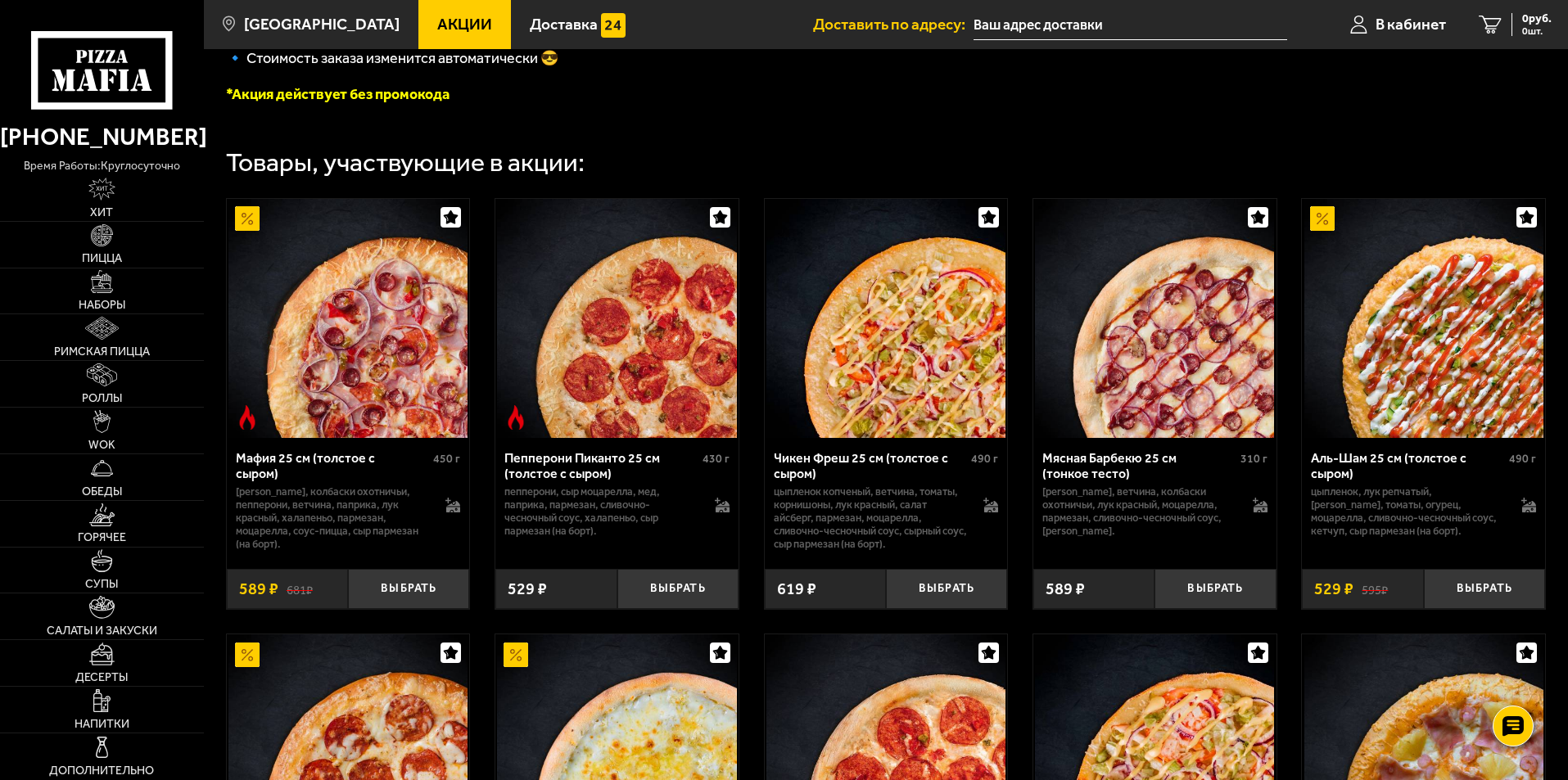
scroll to position [492, 0]
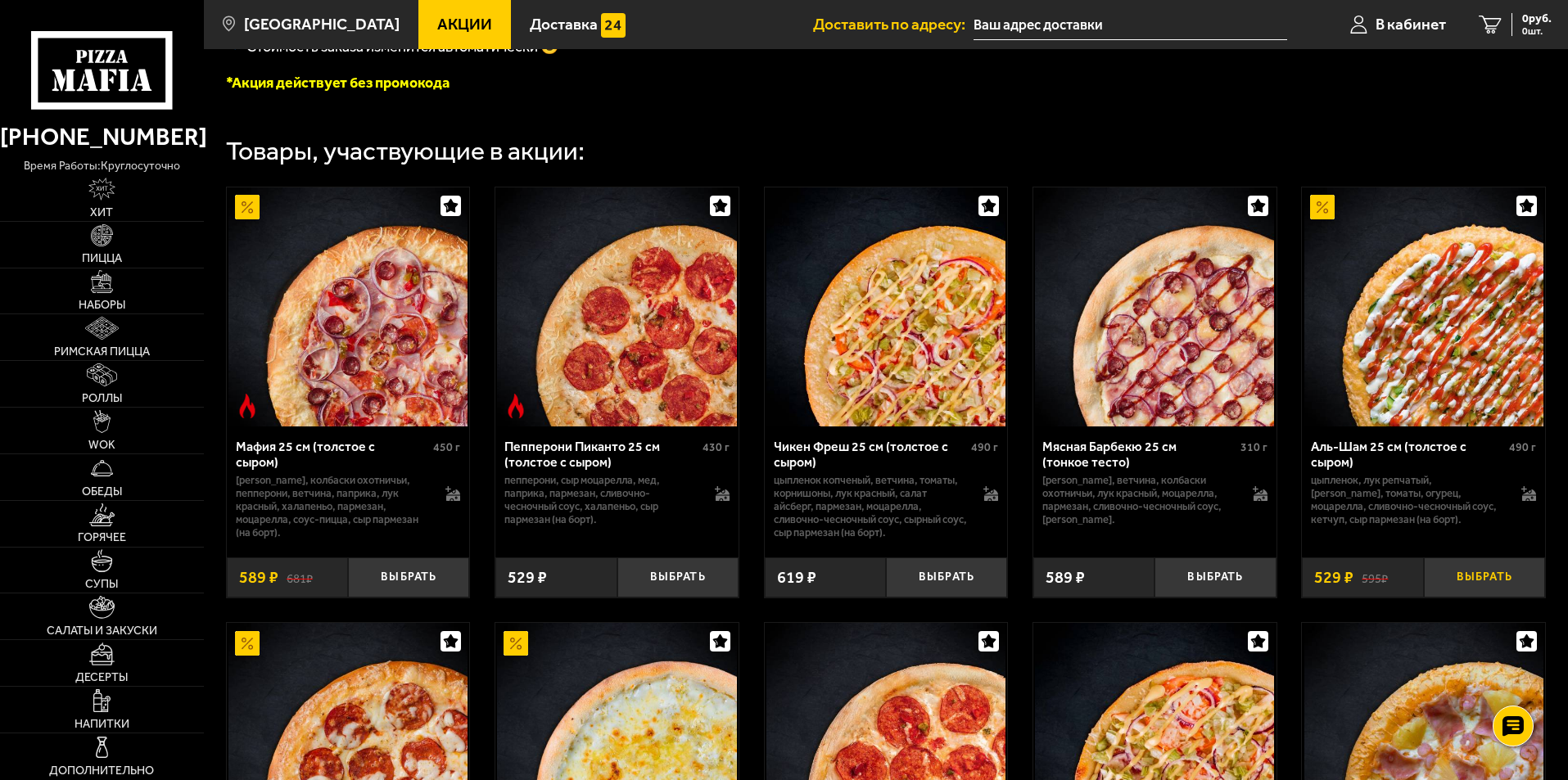
click at [1472, 579] on button "Выбрать" at bounding box center [1484, 577] width 121 height 40
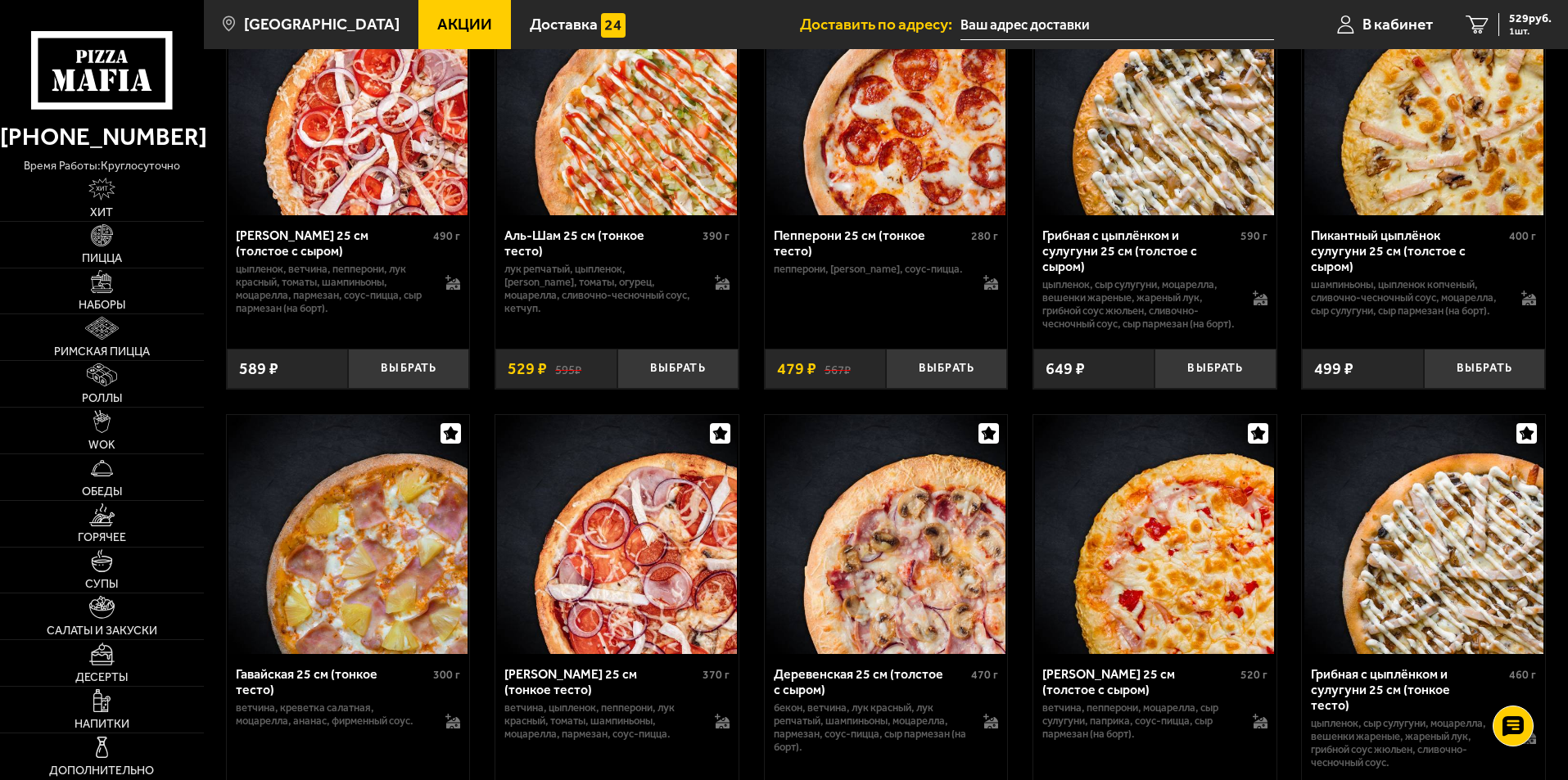
scroll to position [1556, 0]
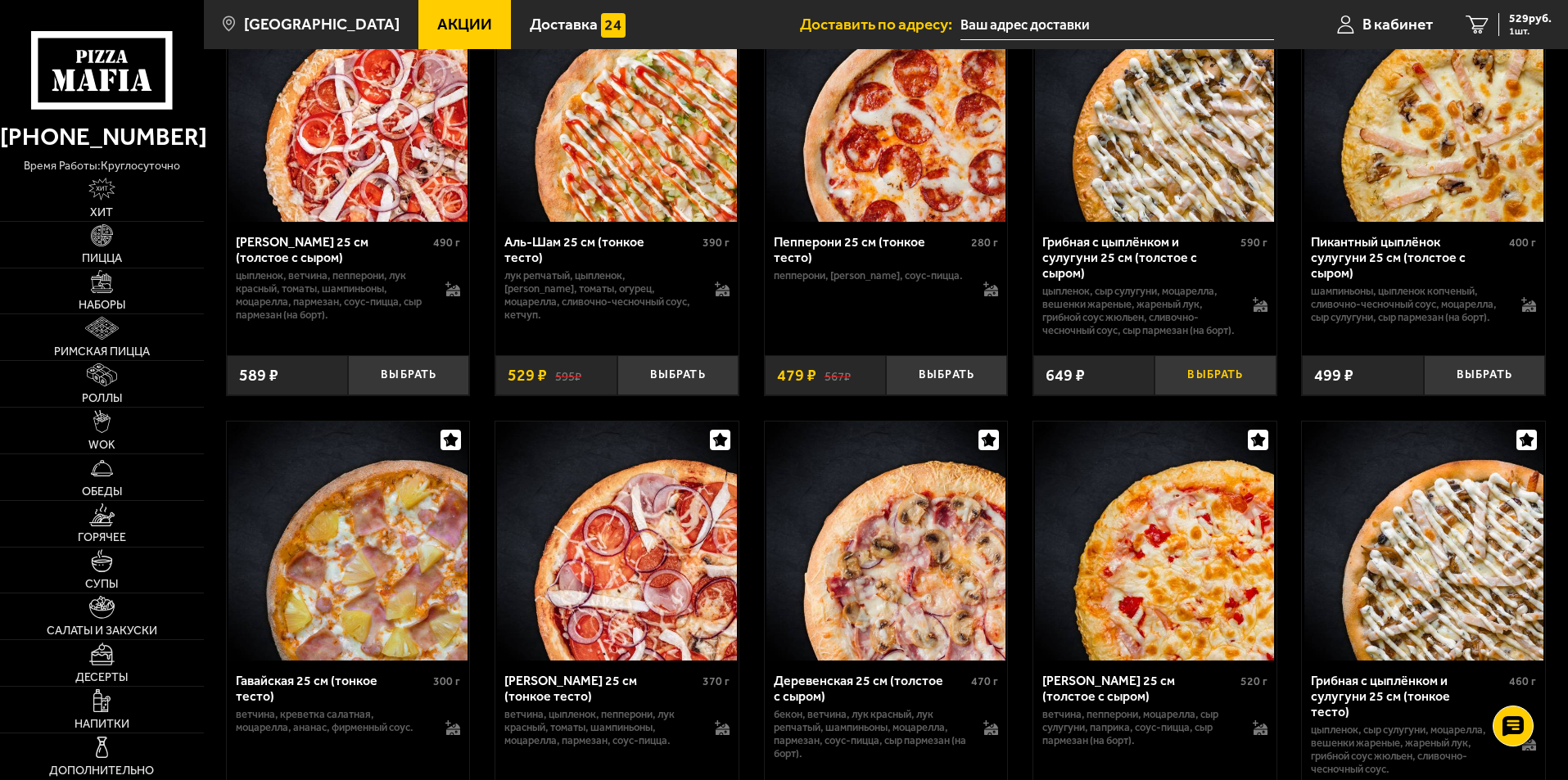
click at [1222, 396] on button "Выбрать" at bounding box center [1214, 375] width 121 height 40
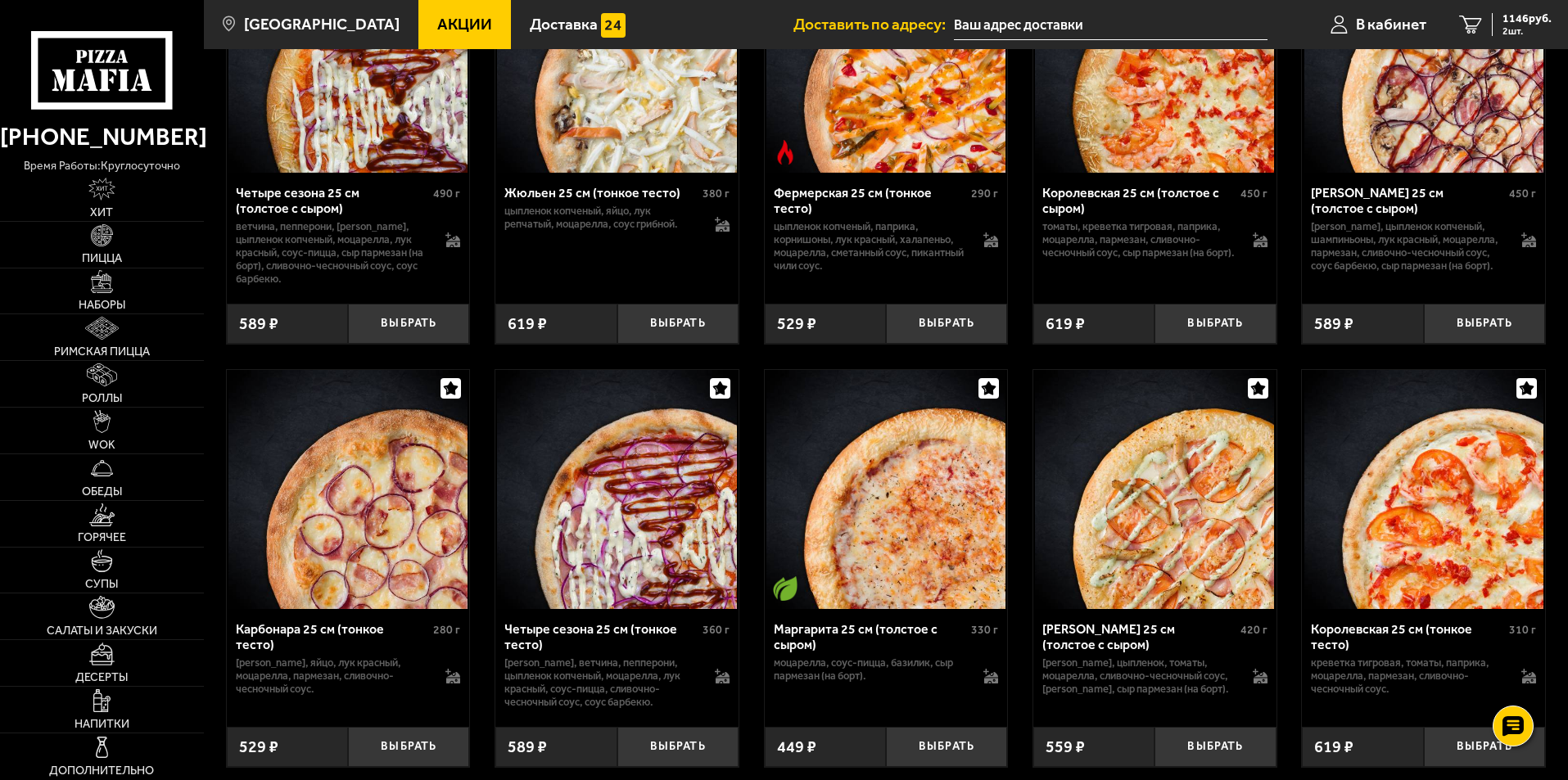
scroll to position [3276, 0]
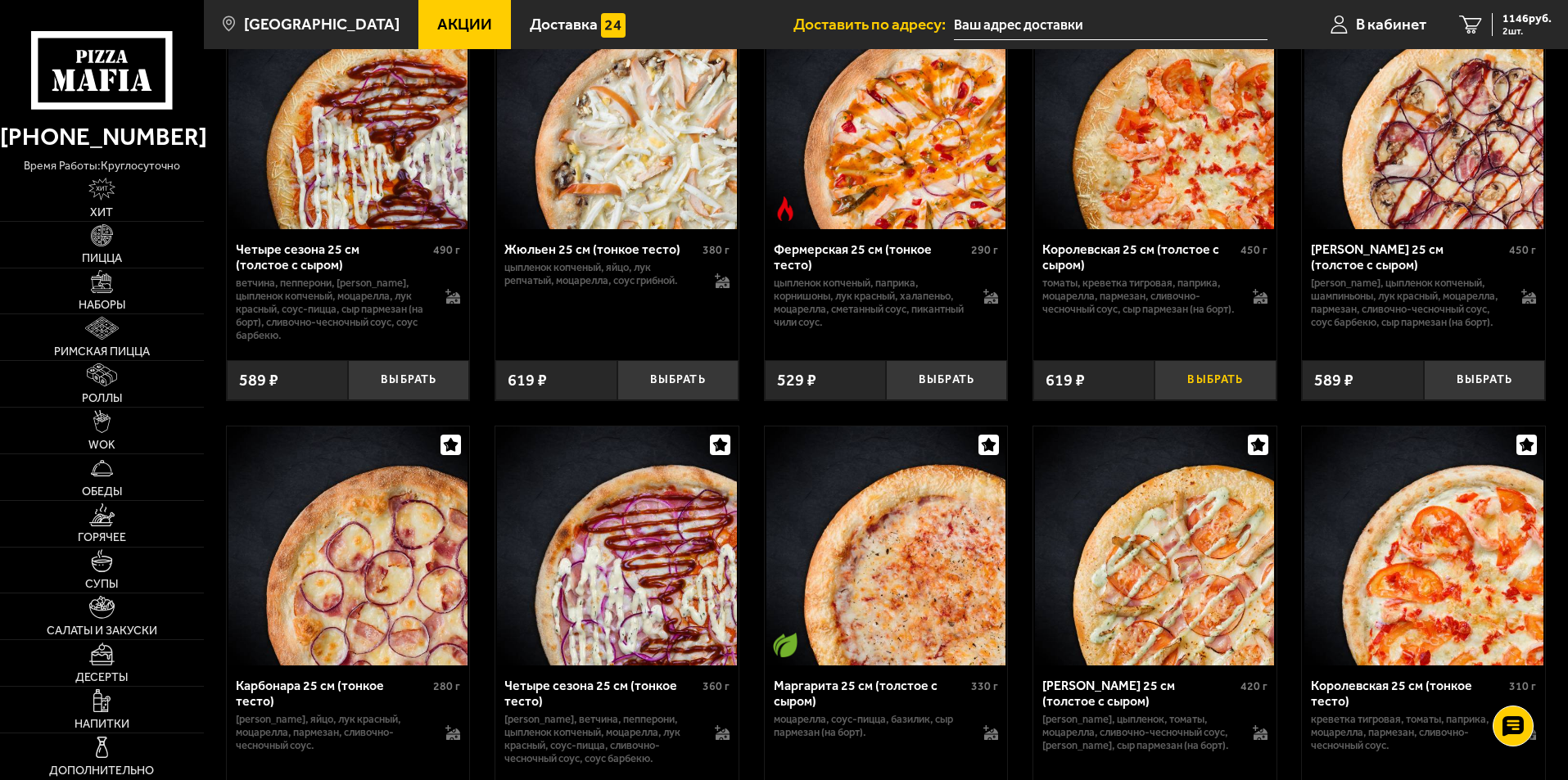
click at [1205, 401] on button "Выбрать" at bounding box center [1214, 379] width 121 height 40
click at [1521, 14] on span "1335 руб." at bounding box center [1526, 19] width 49 height 12
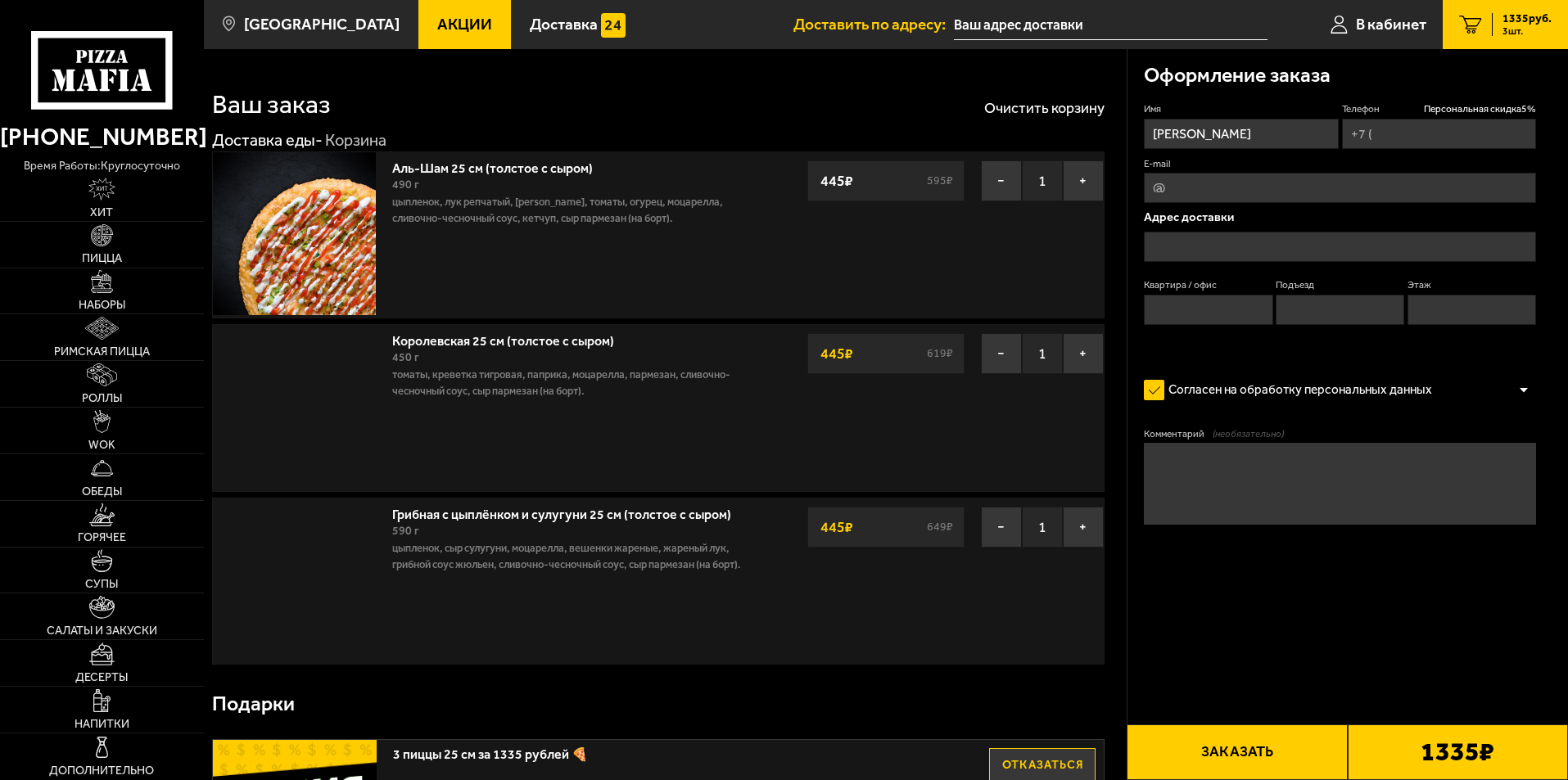
type input "[PHONE_NUMBER]"
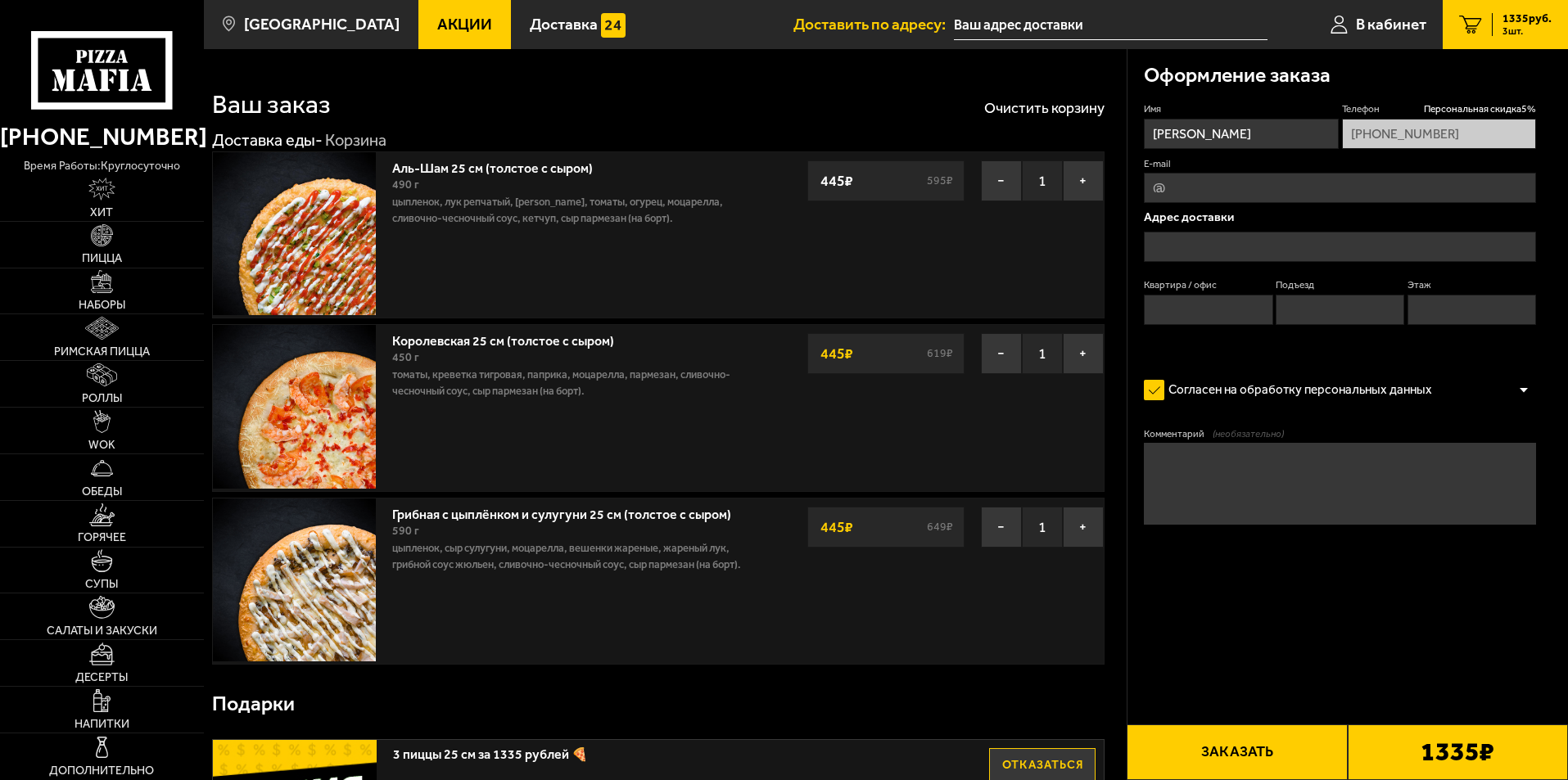
click at [1210, 240] on input "text" at bounding box center [1339, 246] width 392 height 30
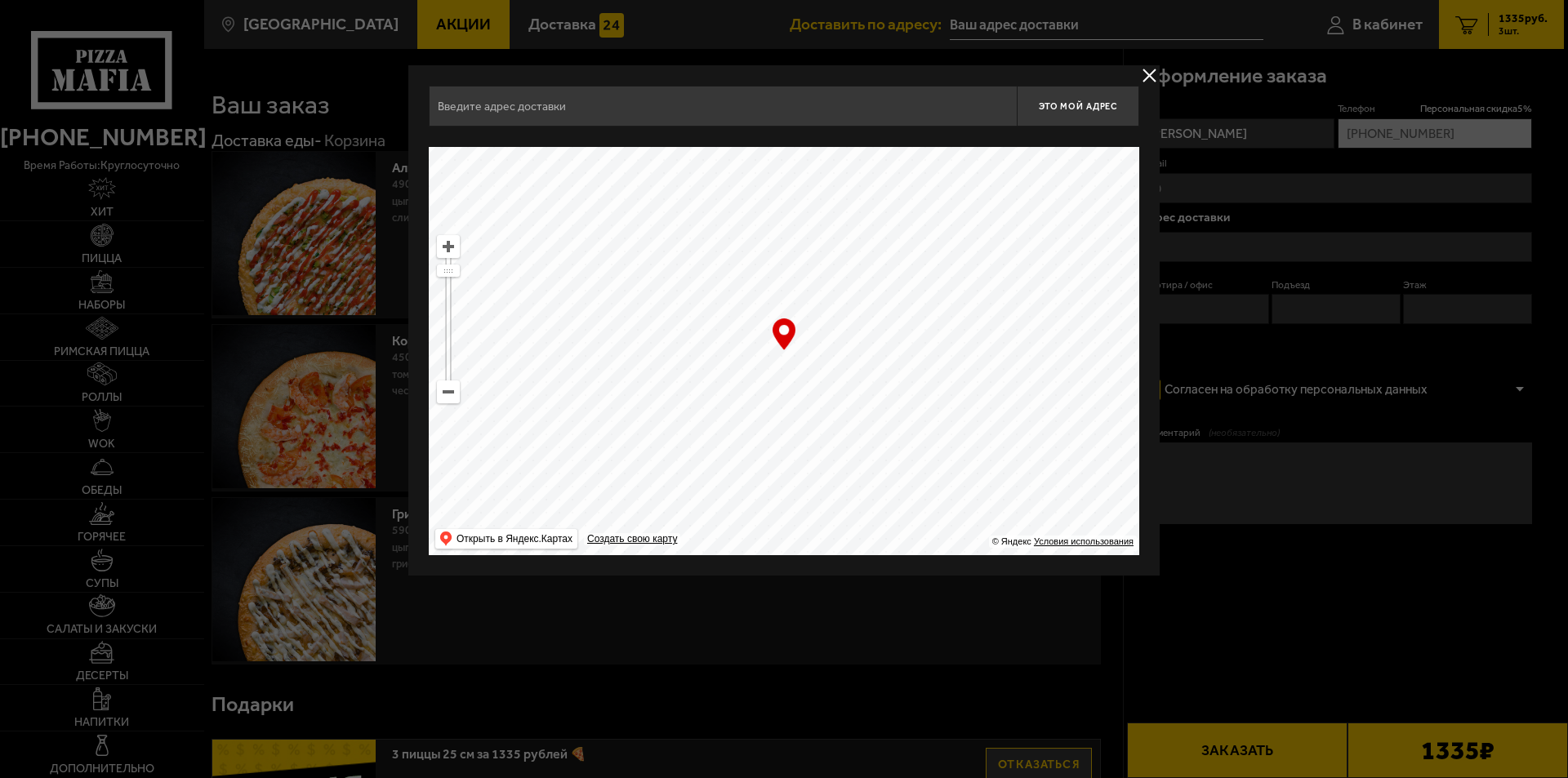
click at [643, 105] on input "text" at bounding box center [722, 106] width 588 height 41
type input "l"
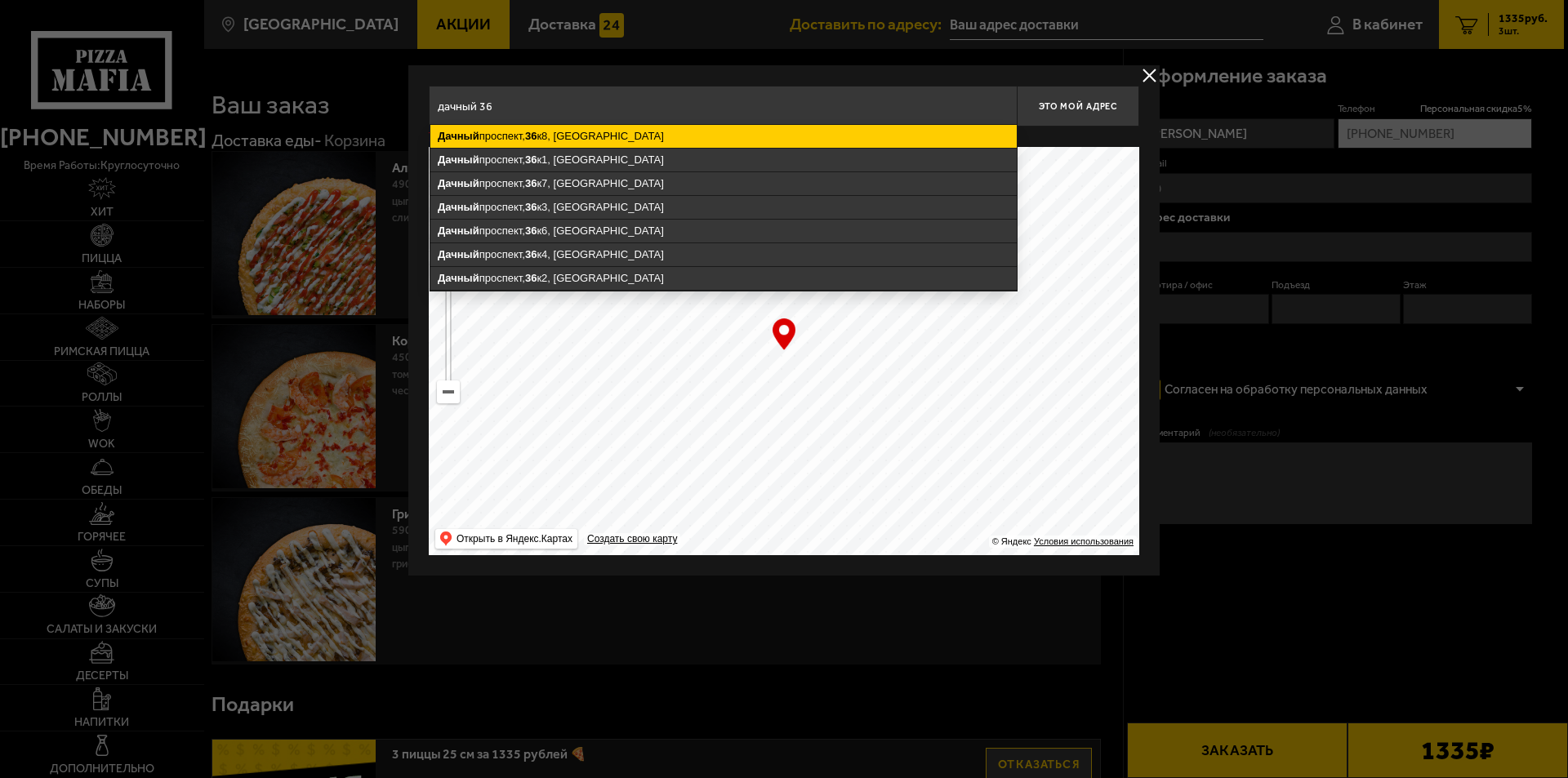
click at [536, 135] on ymaps "36" at bounding box center [531, 136] width 12 height 13
type input "[STREET_ADDRESS]"
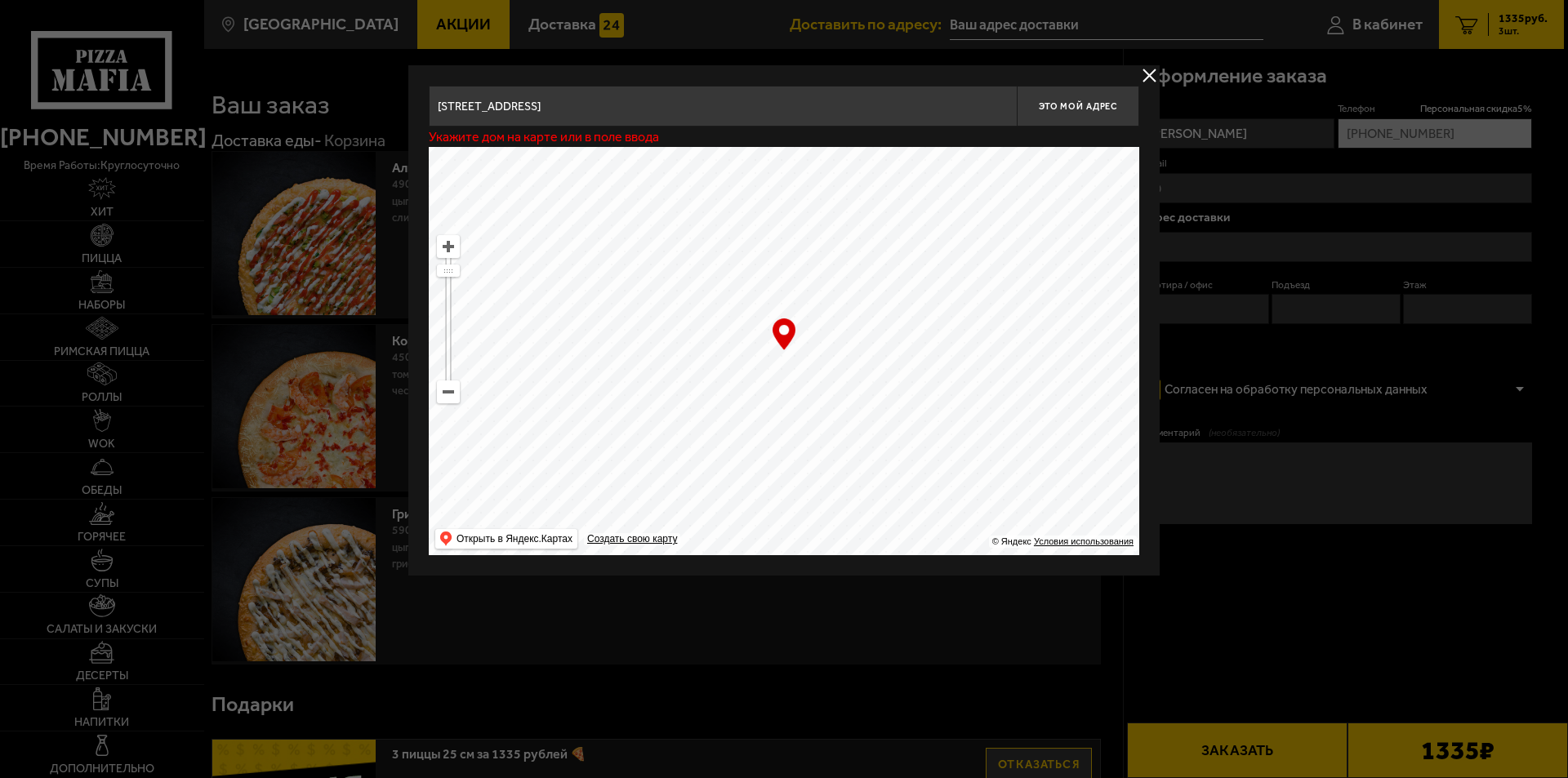
type input "[STREET_ADDRESS]"
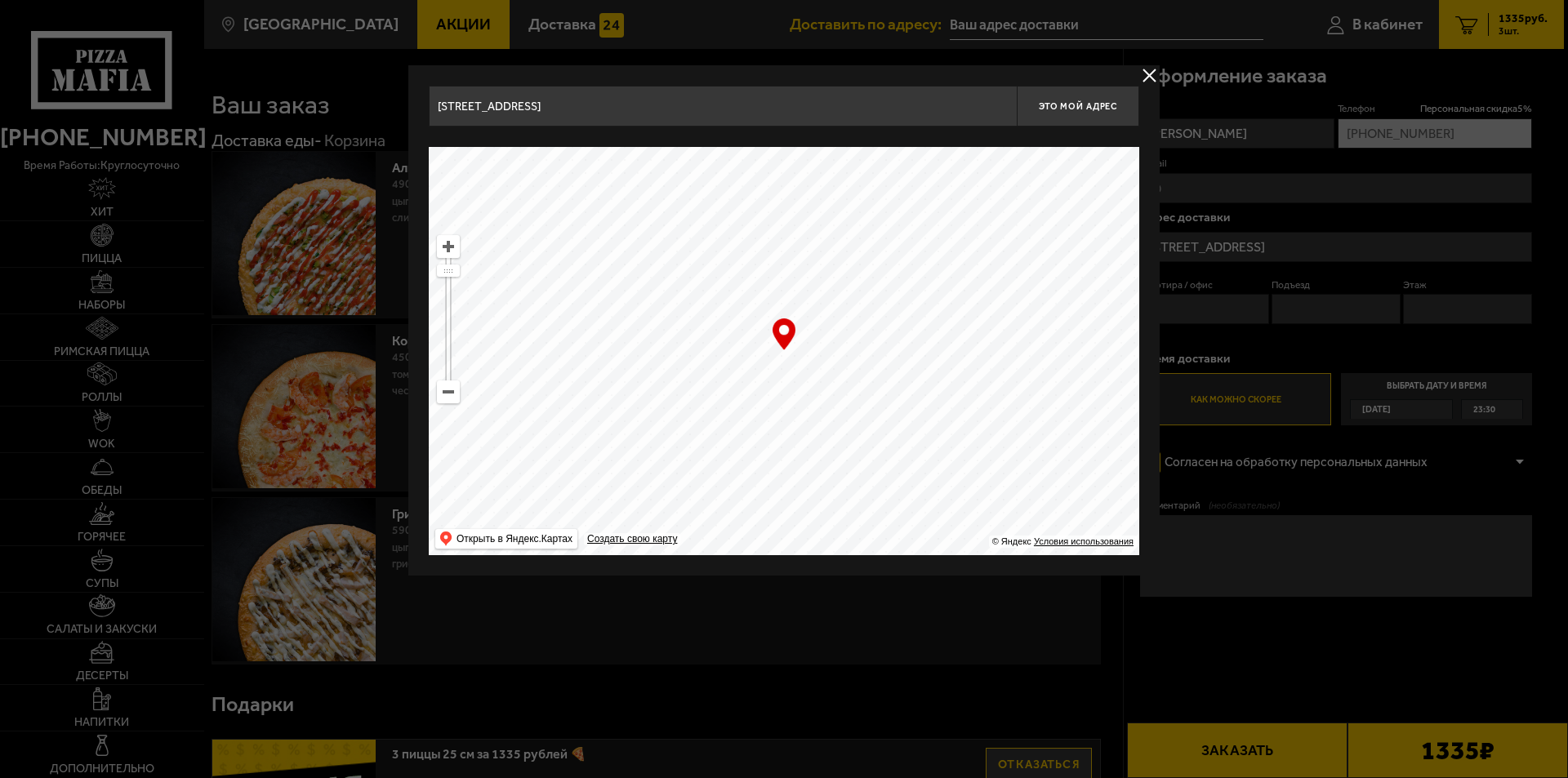
drag, startPoint x: 811, startPoint y: 358, endPoint x: 824, endPoint y: 342, distance: 20.6
click at [824, 342] on ymaps at bounding box center [784, 350] width 710 height 408
type input "[STREET_ADDRESS]"
click at [1058, 102] on span "Это мой адрес" at bounding box center [1077, 106] width 78 height 11
type input "[STREET_ADDRESS]"
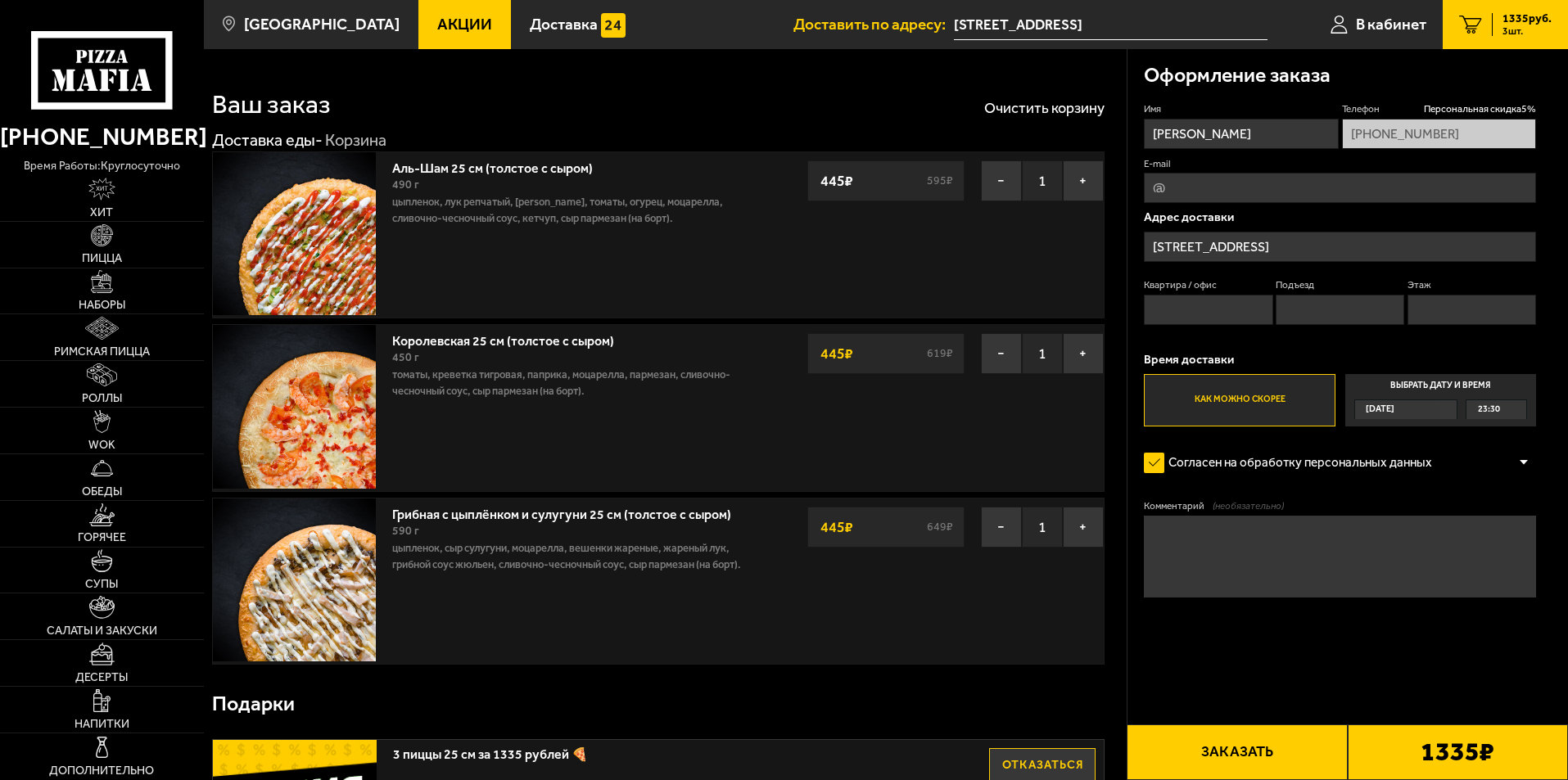
click at [1203, 309] on input "Квартира / офис" at bounding box center [1207, 310] width 129 height 30
type input "62"
click at [1339, 306] on input "Подъезд" at bounding box center [1339, 310] width 129 height 30
type input "2"
click at [1462, 306] on input "Этаж" at bounding box center [1471, 310] width 129 height 30
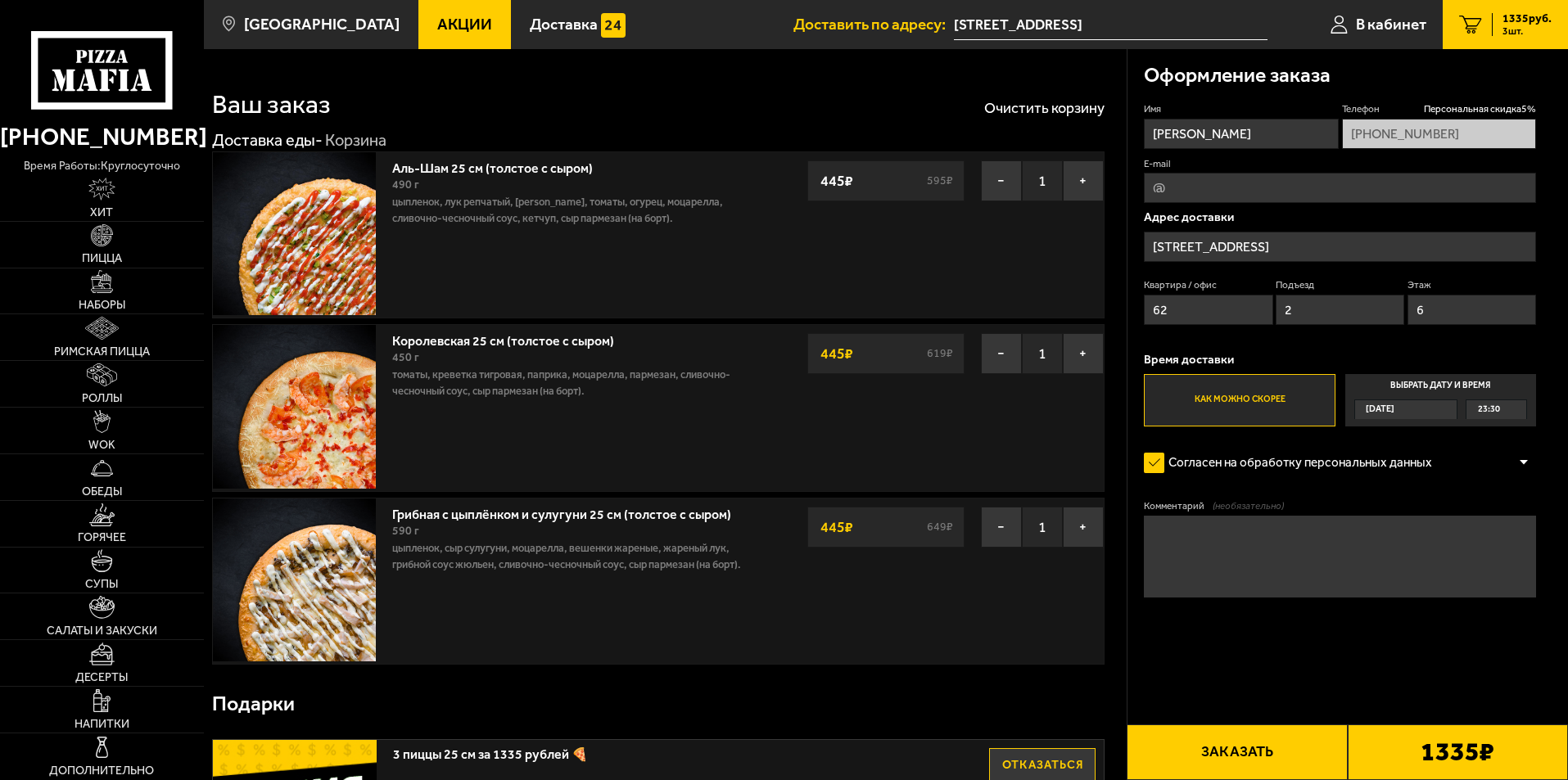
type input "6"
click at [1163, 562] on textarea "Комментарий (необязательно)" at bounding box center [1339, 556] width 392 height 82
type textarea "домофон не работает, звонить у парадной, спущусь"
click at [1520, 462] on div at bounding box center [1523, 463] width 24 height 13
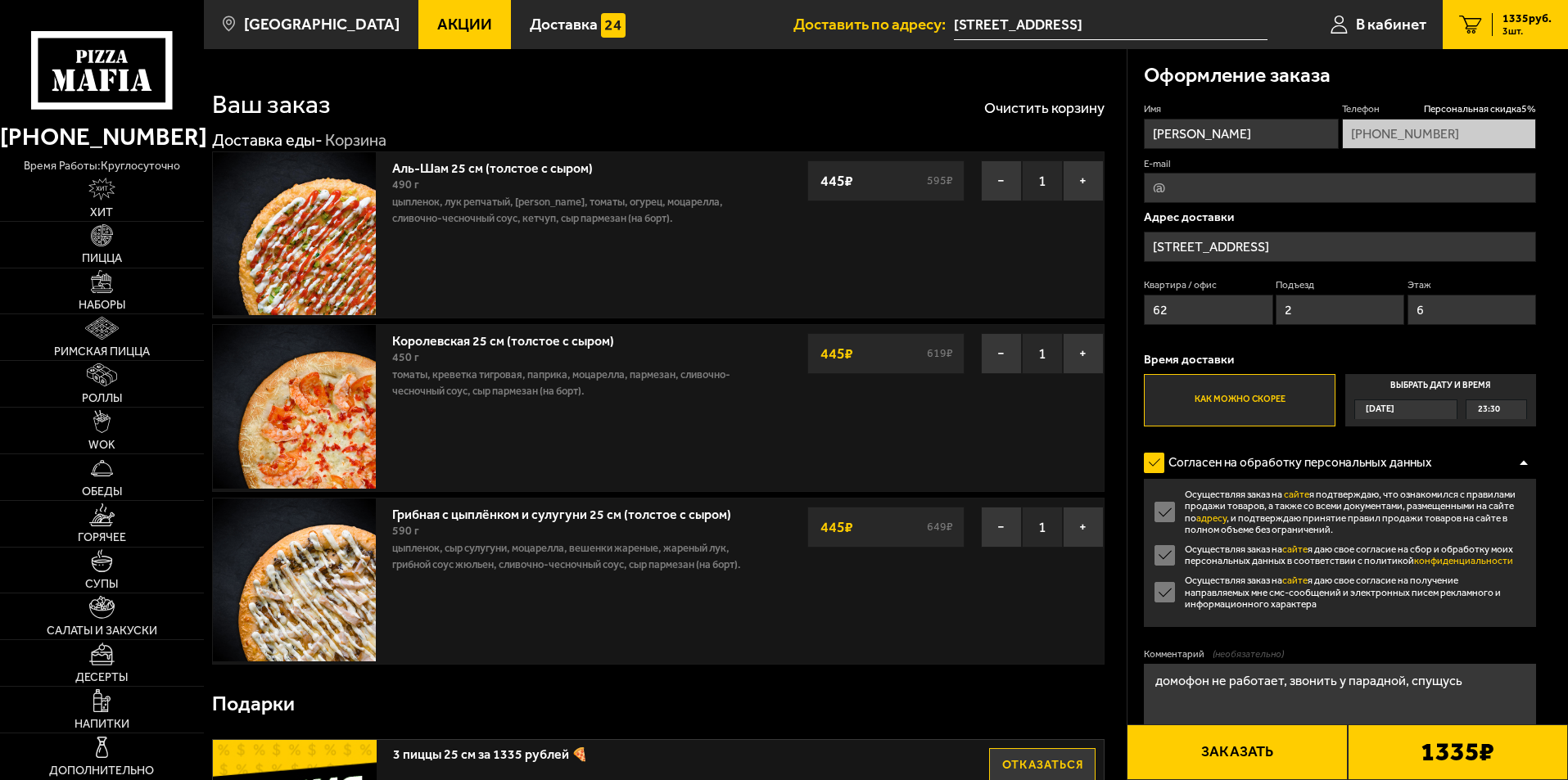
click at [1167, 592] on label "Осуществляя заказ на сайте я даю свое согласие на получение направляемых мне см…" at bounding box center [1339, 592] width 392 height 35
click at [0, 0] on input "Осуществляя заказ на сайте я даю свое согласие на получение направляемых мне см…" at bounding box center [0, 0] width 0 height 0
click at [1164, 555] on label "Осуществляя заказ на сайте я даю свое согласие на сбор и обработку моих персона…" at bounding box center [1339, 555] width 392 height 24
click at [0, 0] on input "Осуществляя заказ на сайте я даю свое согласие на сбор и обработку моих персона…" at bounding box center [0, 0] width 0 height 0
click at [1167, 554] on label "Осуществляя заказ на сайте я даю свое согласие на сбор и обработку моих персона…" at bounding box center [1339, 555] width 392 height 24
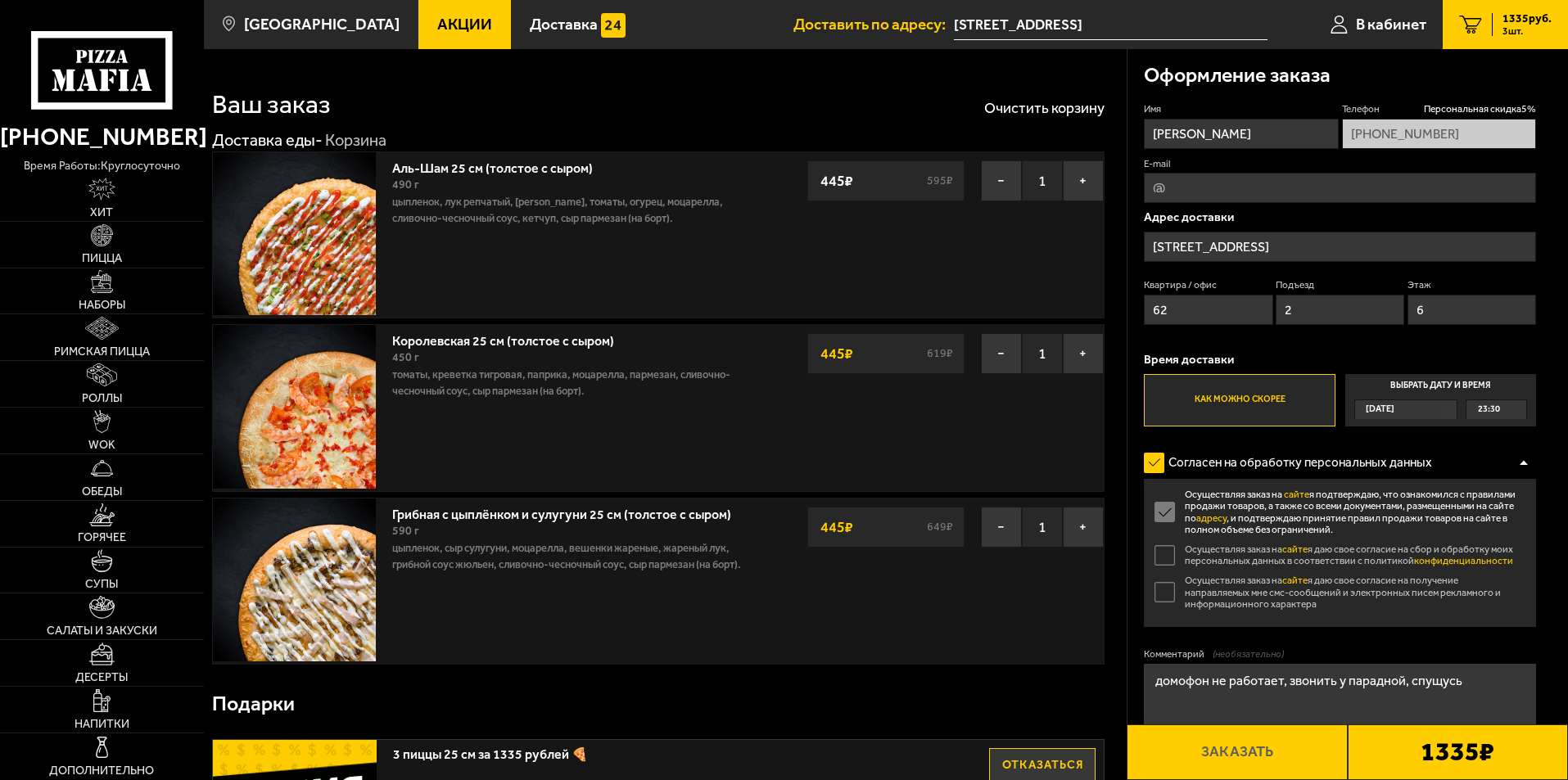
click at [0, 0] on input "Осуществляя заказ на сайте я даю свое согласие на сбор и обработку моих персона…" at bounding box center [0, 0] width 0 height 0
click at [1163, 591] on label "Осуществляя заказ на сайте я даю свое согласие на получение направляемых мне см…" at bounding box center [1339, 592] width 392 height 35
click at [0, 0] on input "Осуществляя заказ на сайте я даю свое согласие на получение направляемых мне см…" at bounding box center [0, 0] width 0 height 0
click at [1522, 458] on div at bounding box center [1523, 463] width 24 height 13
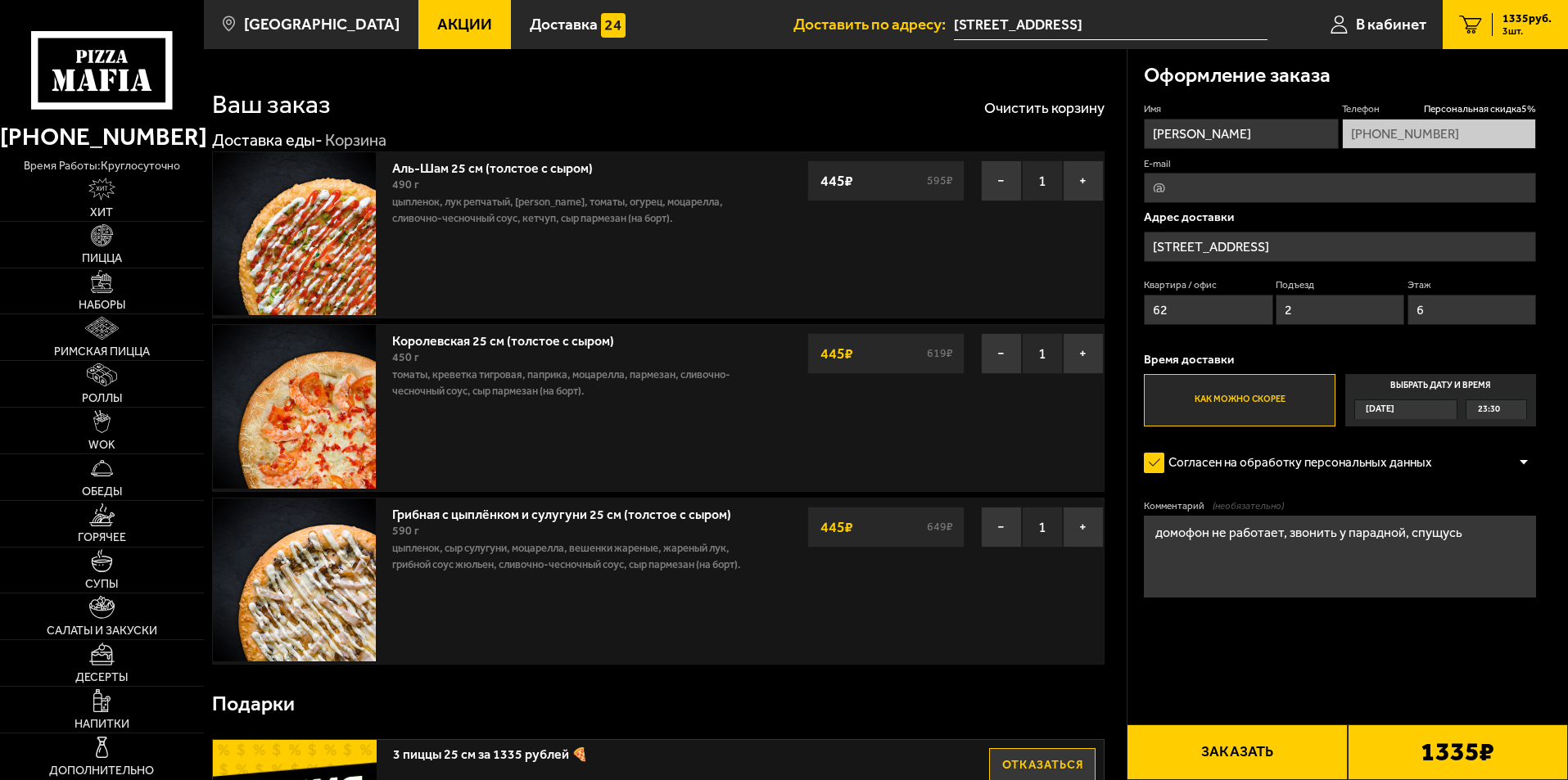
click at [1526, 459] on div at bounding box center [1523, 463] width 24 height 13
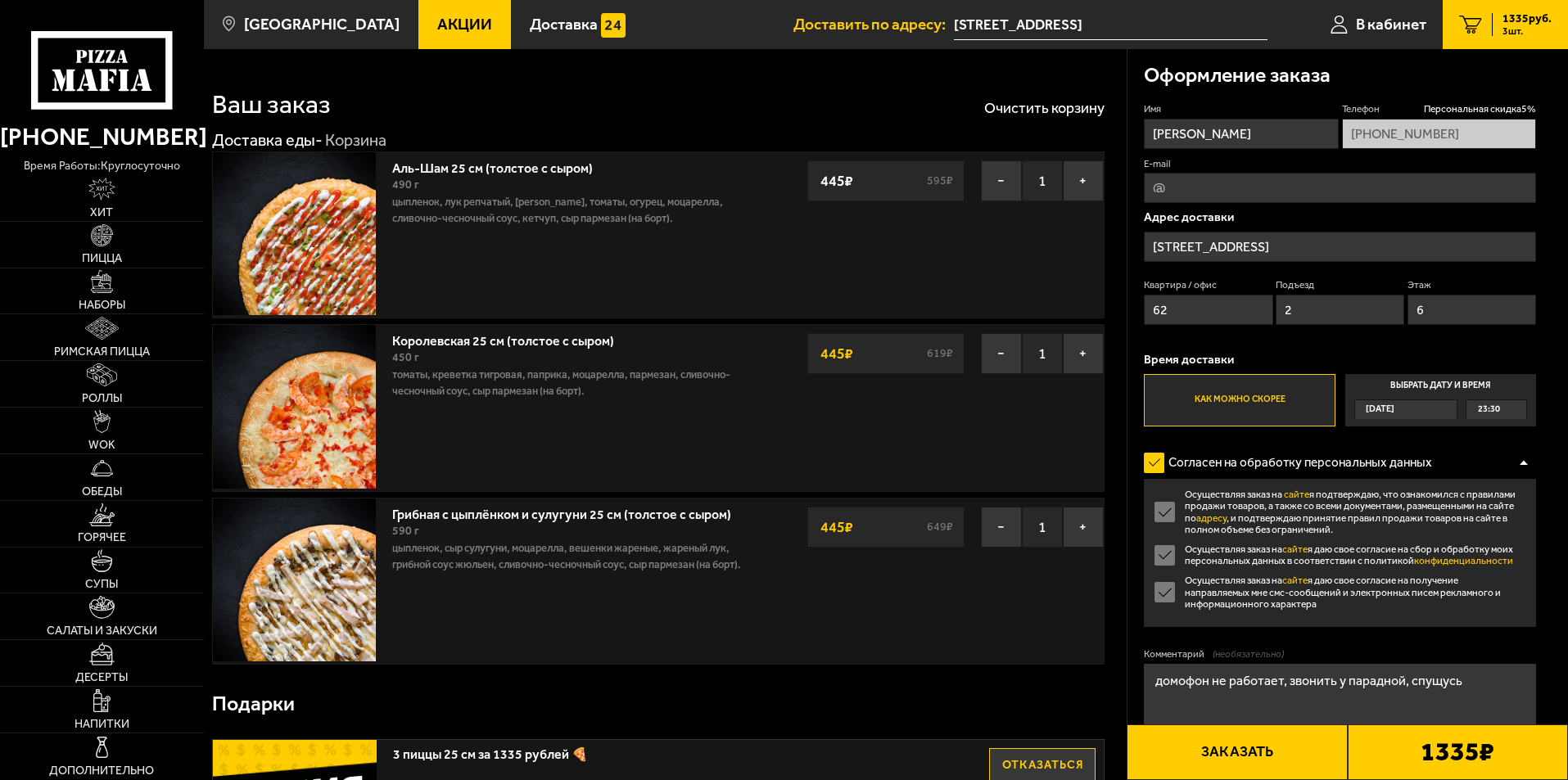
click at [1169, 589] on label "Осуществляя заказ на сайте я даю свое согласие на получение направляемых мне см…" at bounding box center [1339, 592] width 392 height 35
click at [0, 0] on input "Осуществляя заказ на сайте я даю свое согласие на получение направляемых мне см…" at bounding box center [0, 0] width 0 height 0
click at [1169, 589] on label "Осуществляя заказ на сайте я даю свое согласие на получение направляемых мне см…" at bounding box center [1339, 592] width 392 height 35
click at [0, 0] on input "Осуществляя заказ на сайте я даю свое согласие на получение направляемых мне см…" at bounding box center [0, 0] width 0 height 0
click at [1527, 466] on div at bounding box center [1523, 463] width 24 height 13
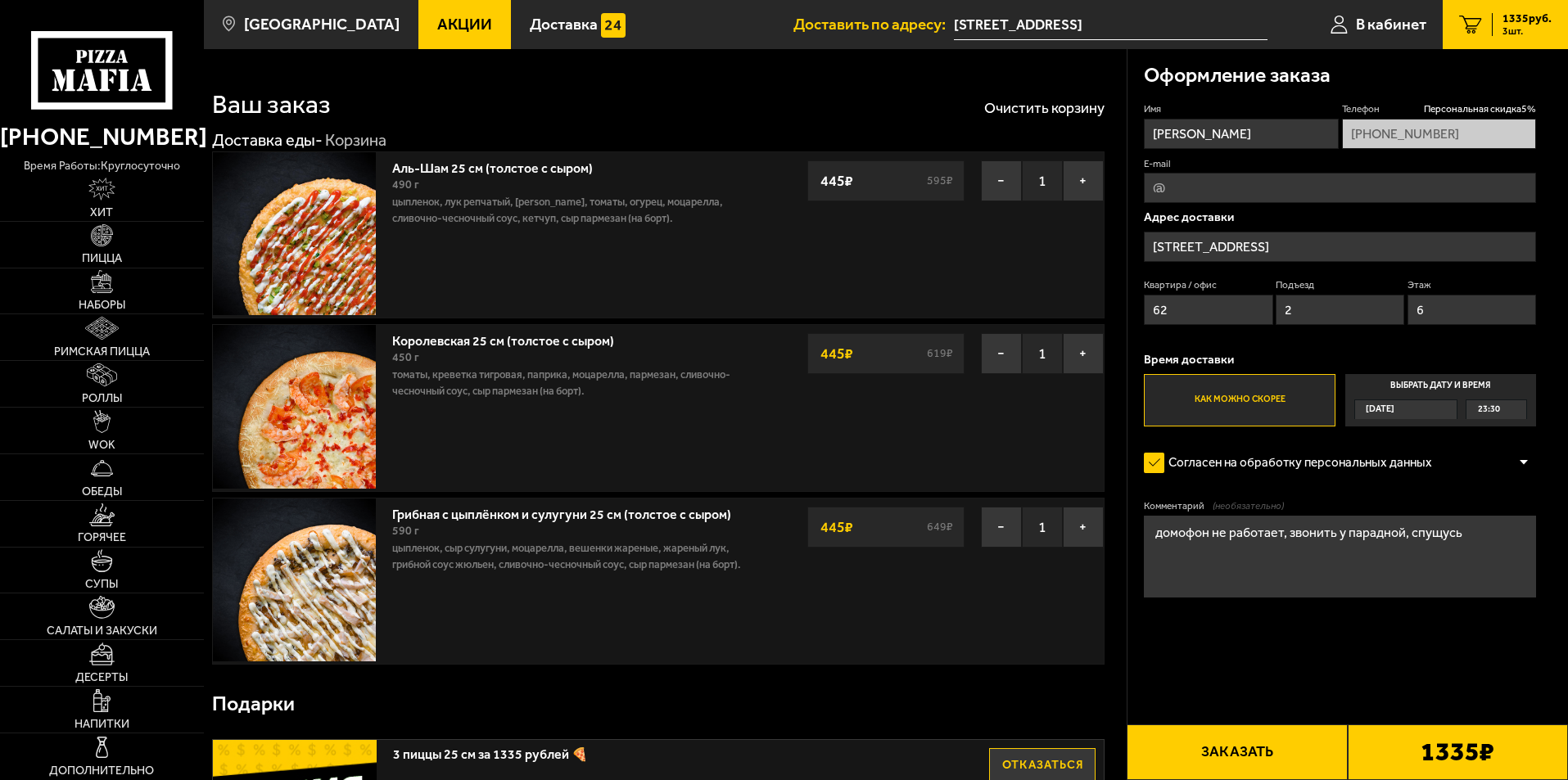
click at [1228, 754] on button "Заказать" at bounding box center [1236, 753] width 221 height 56
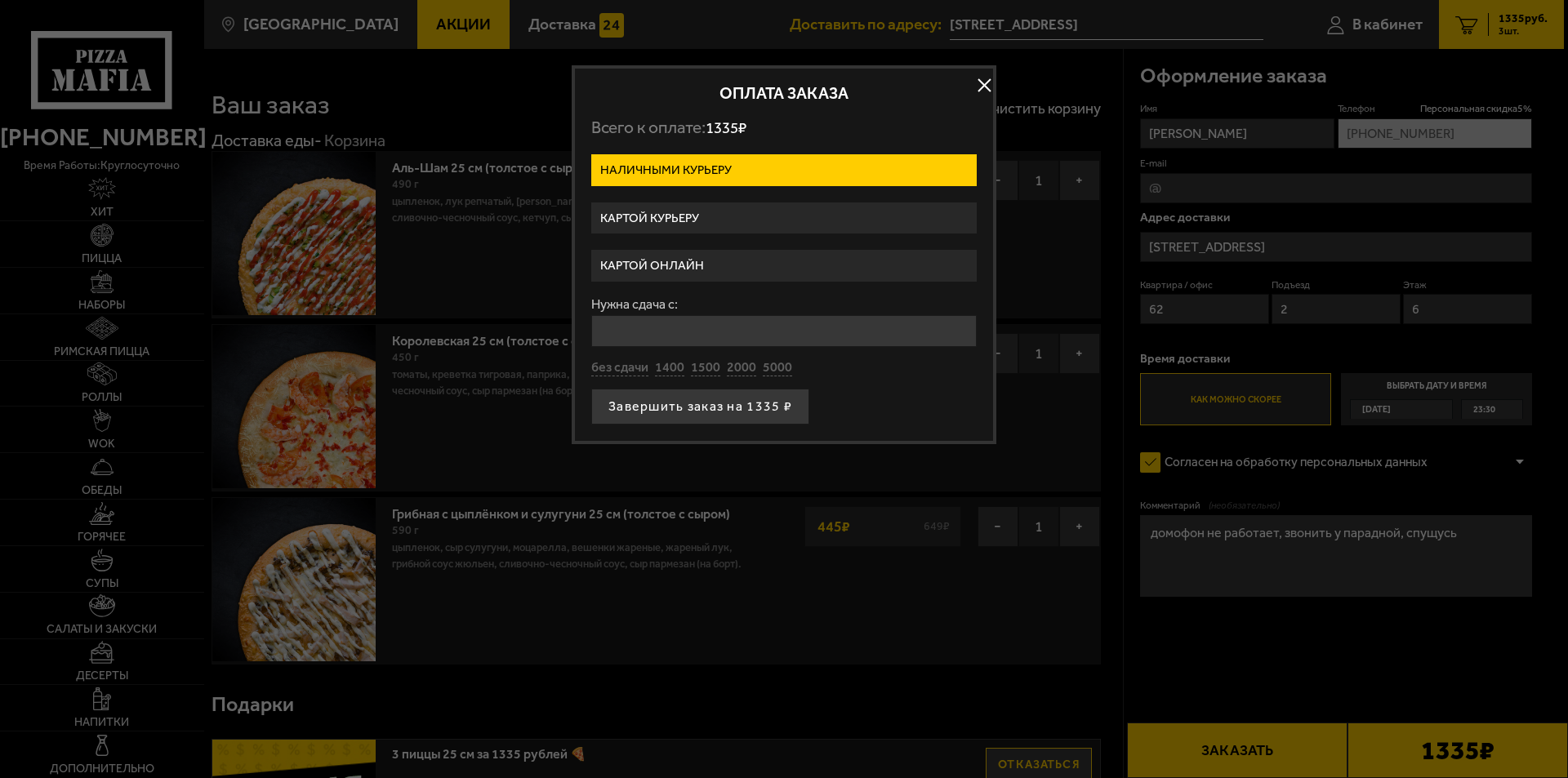
click at [682, 215] on label "Картой курьеру" at bounding box center [784, 218] width 385 height 32
click at [0, 0] on input "Картой курьеру" at bounding box center [0, 0] width 0 height 0
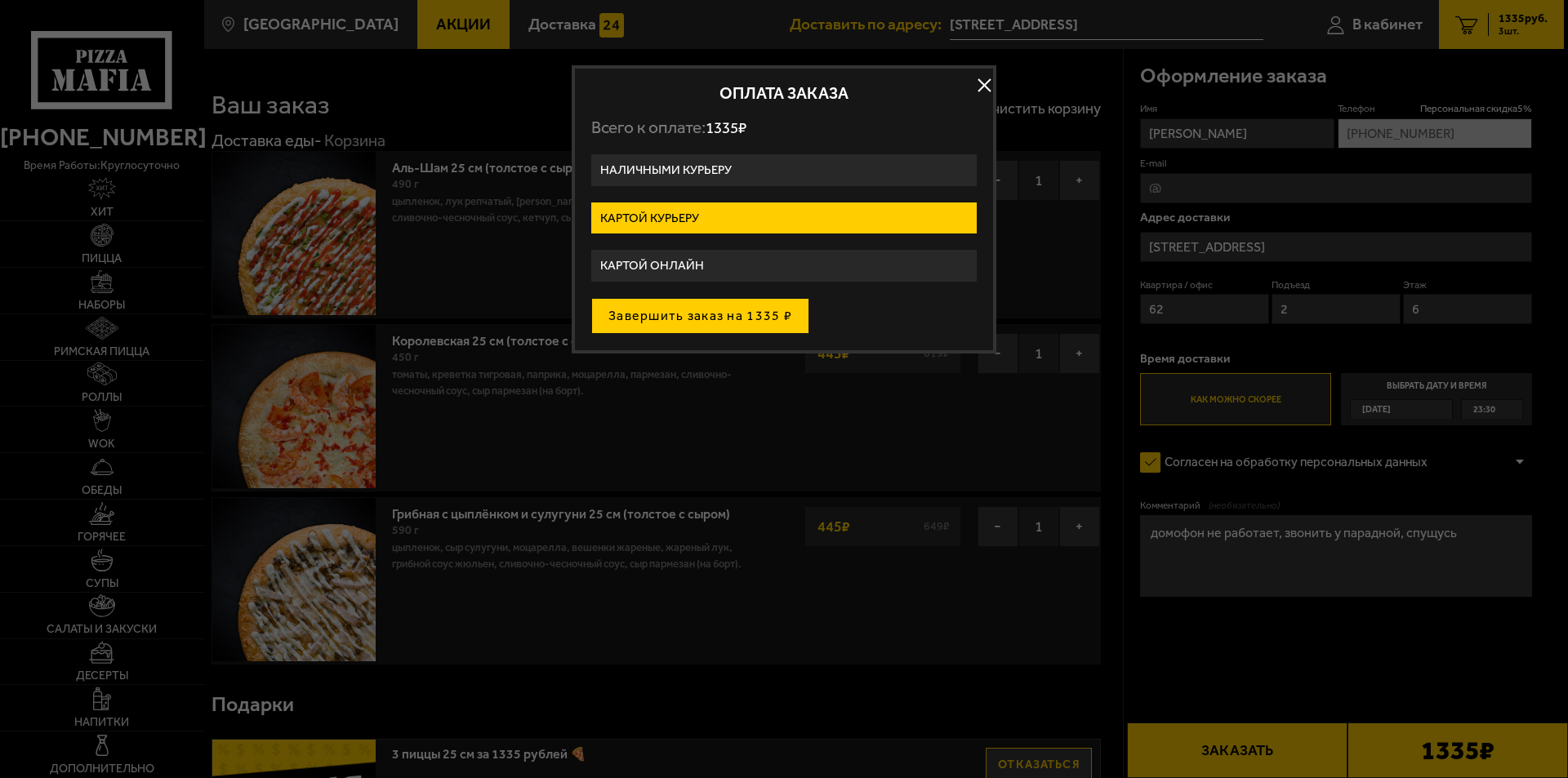
click at [694, 316] on button "Завершить заказ на 1335 ₽" at bounding box center [701, 316] width 218 height 36
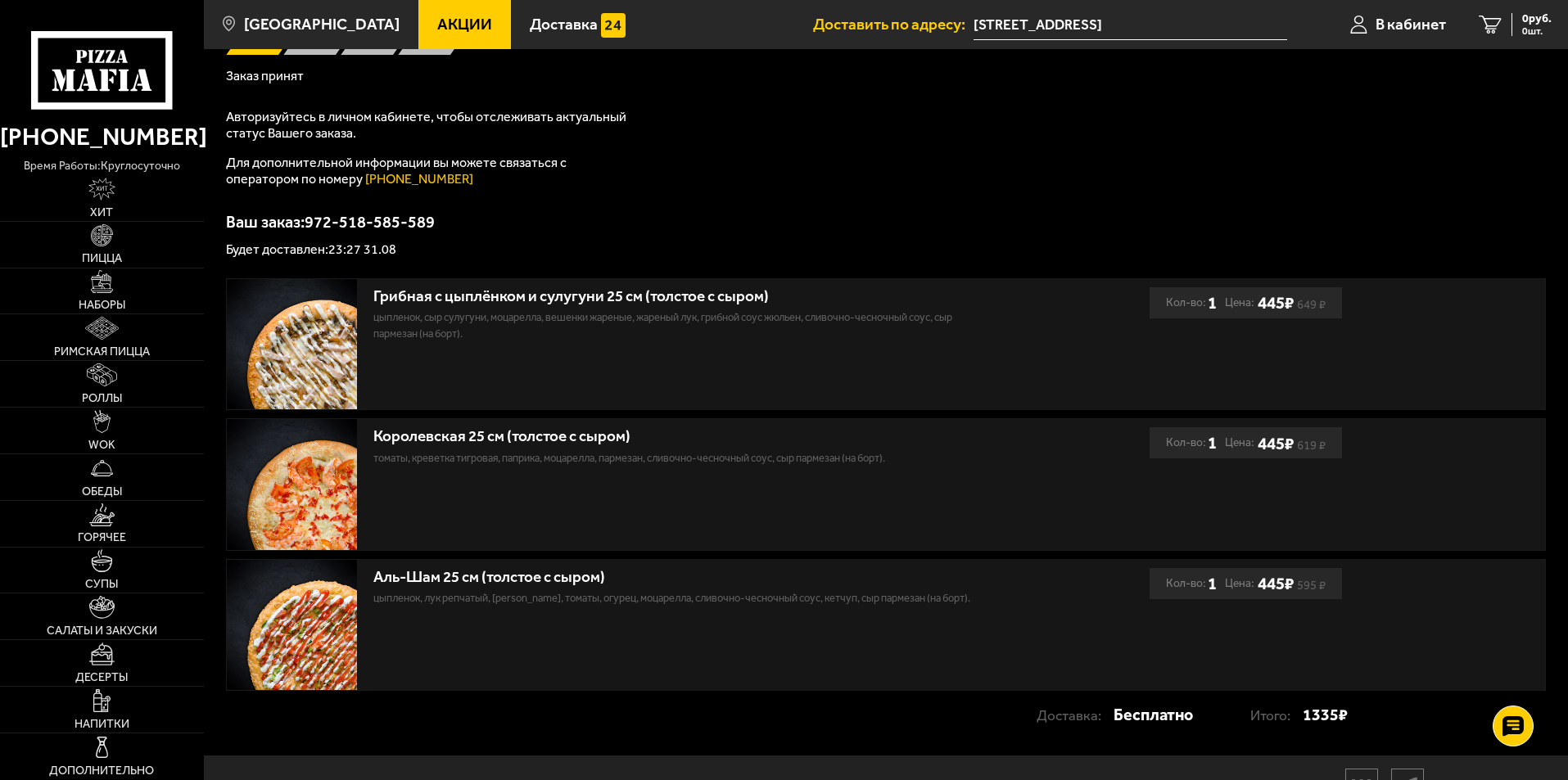
scroll to position [248, 0]
